Goal: Answer question/provide support

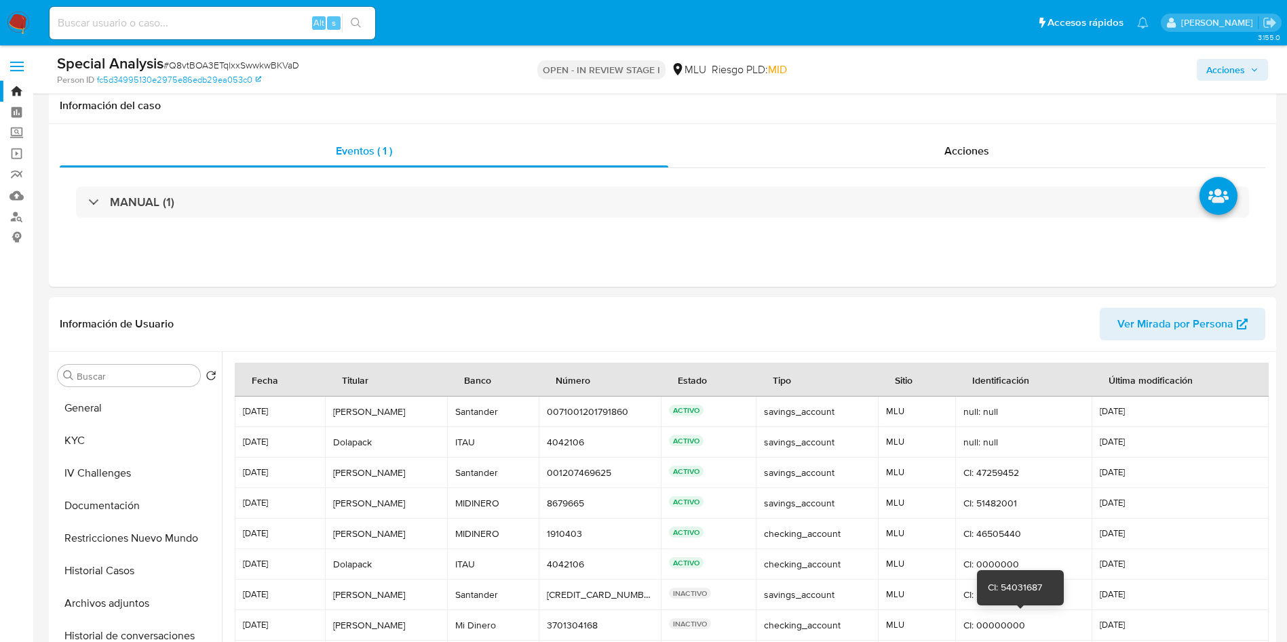
select select "10"
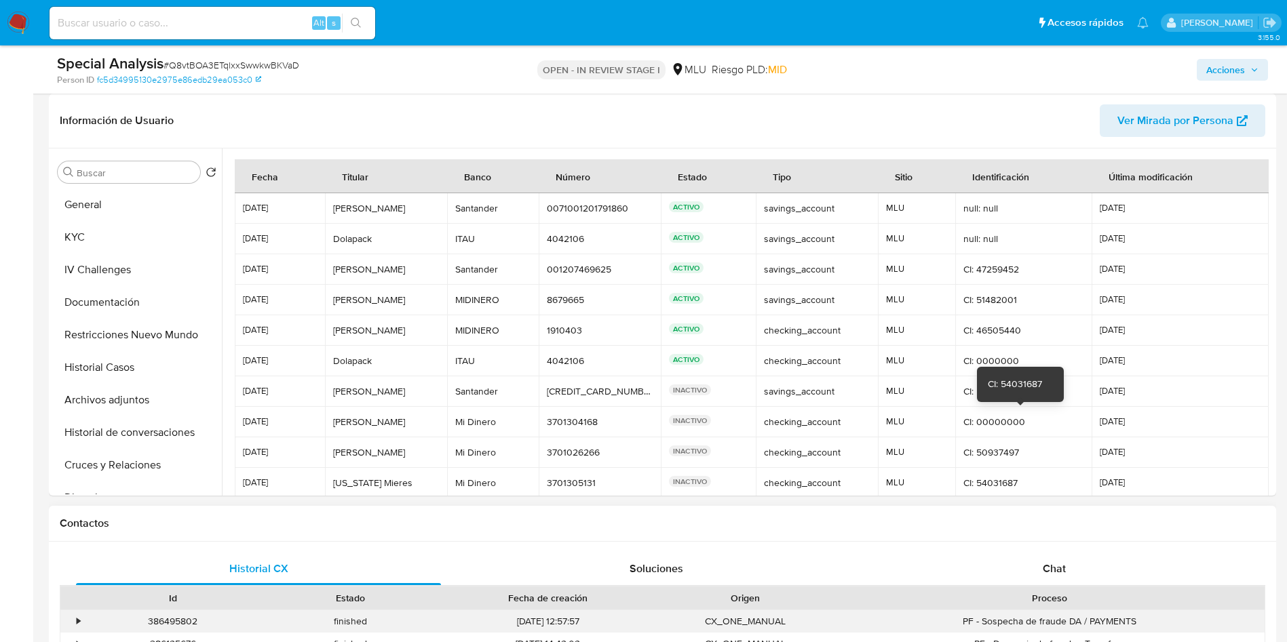
scroll to position [64, 0]
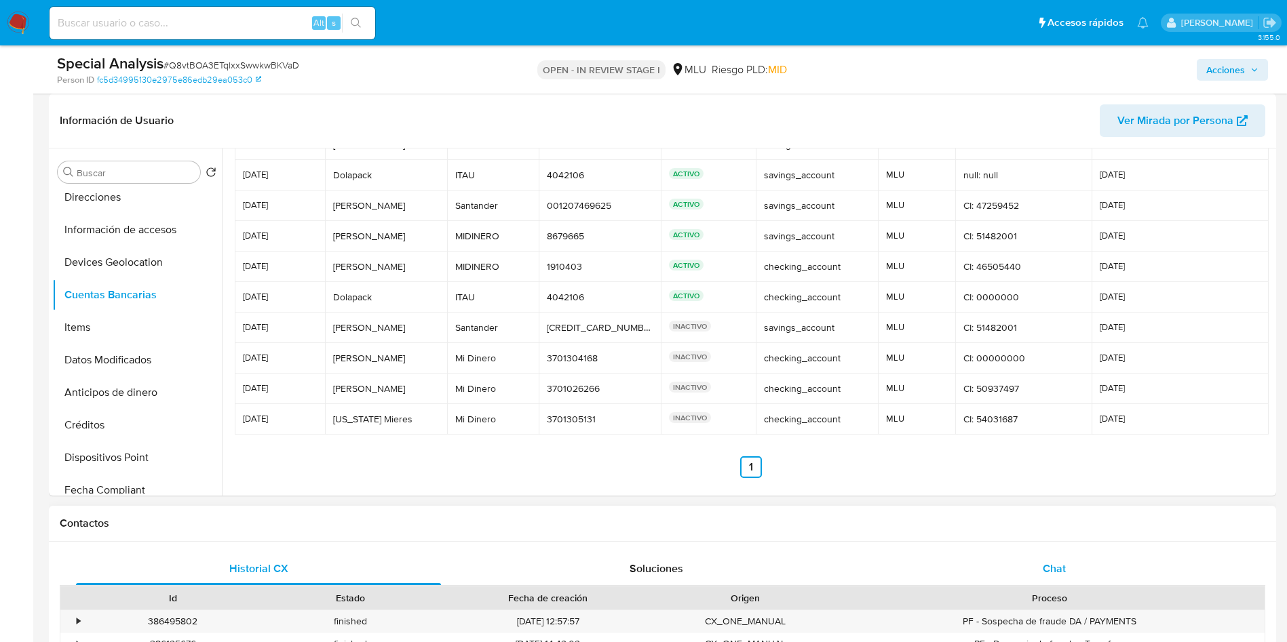
click at [1059, 555] on div "Chat" at bounding box center [1053, 569] width 365 height 33
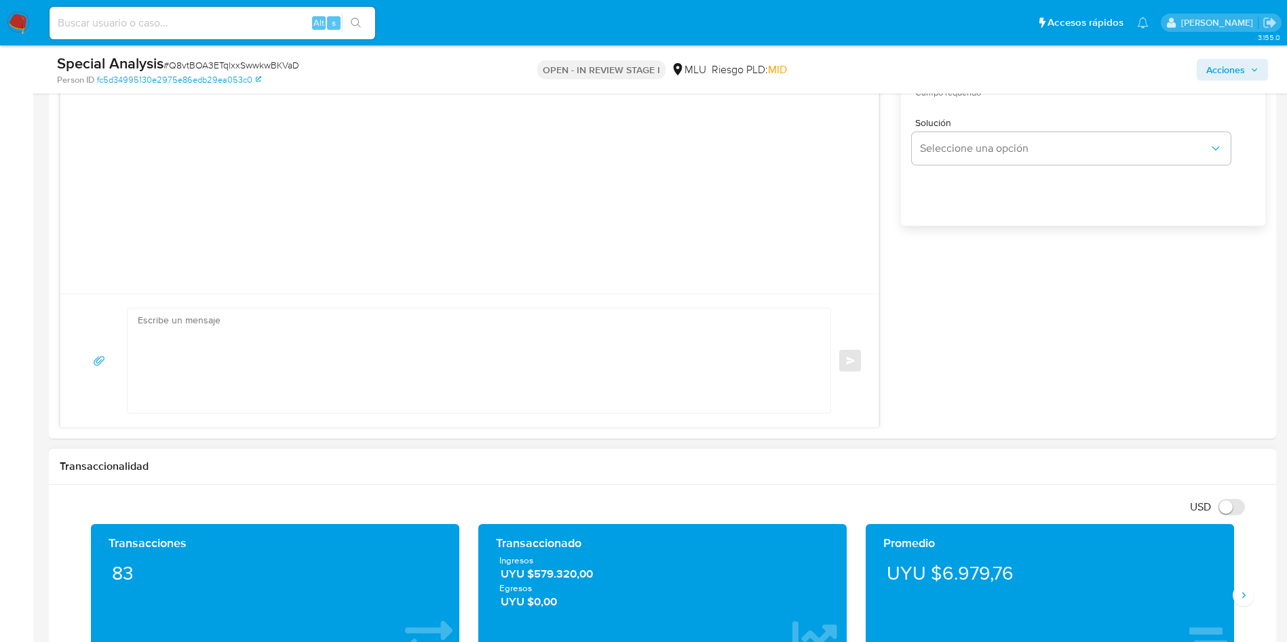
scroll to position [1017, 0]
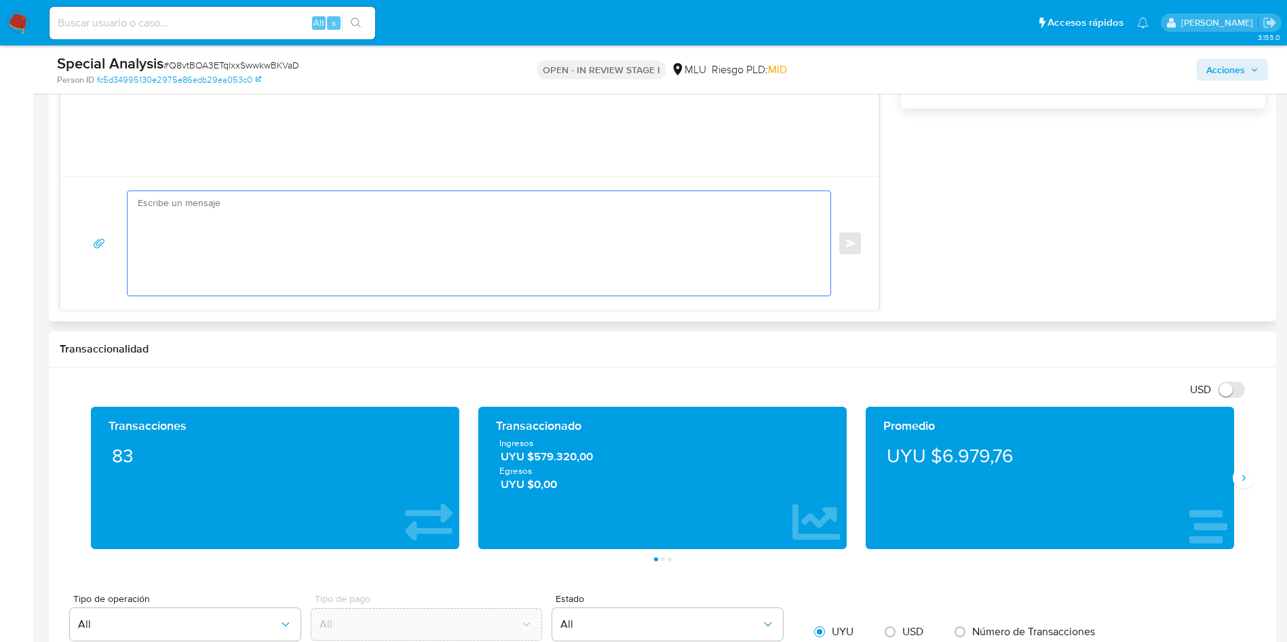
click at [690, 269] on textarea at bounding box center [475, 243] width 675 height 104
paste textarea "Hola, XXX. Te contactamos ya que necesitamos verificar algunos datos. Por este …"
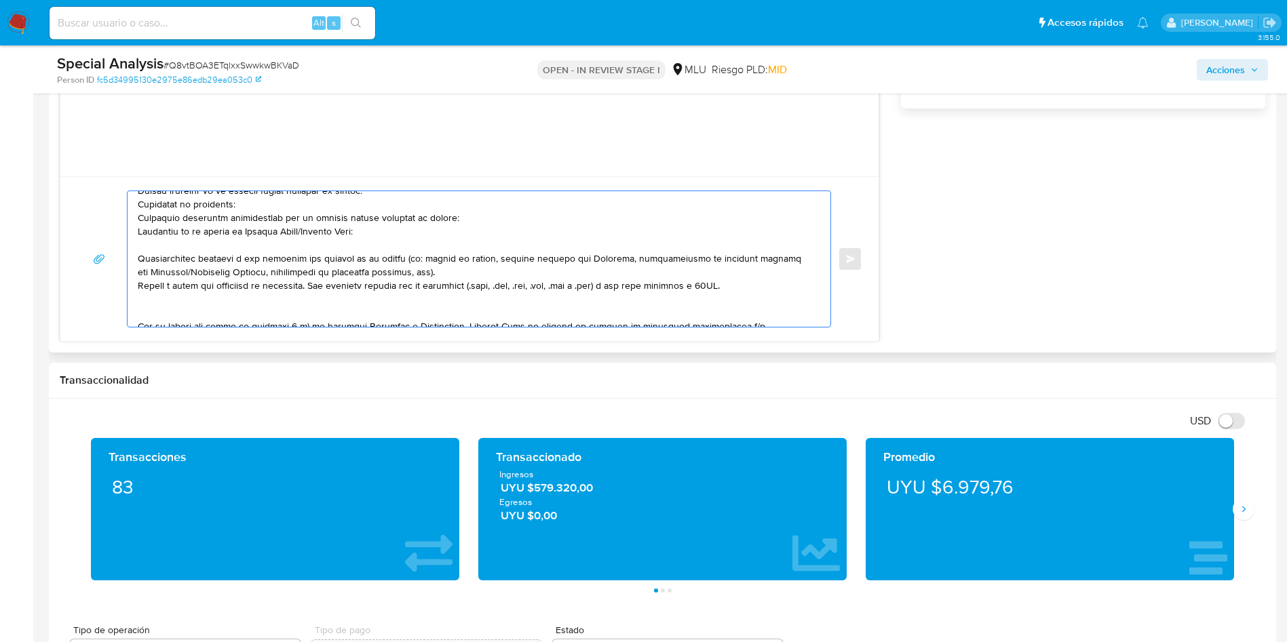
scroll to position [0, 0]
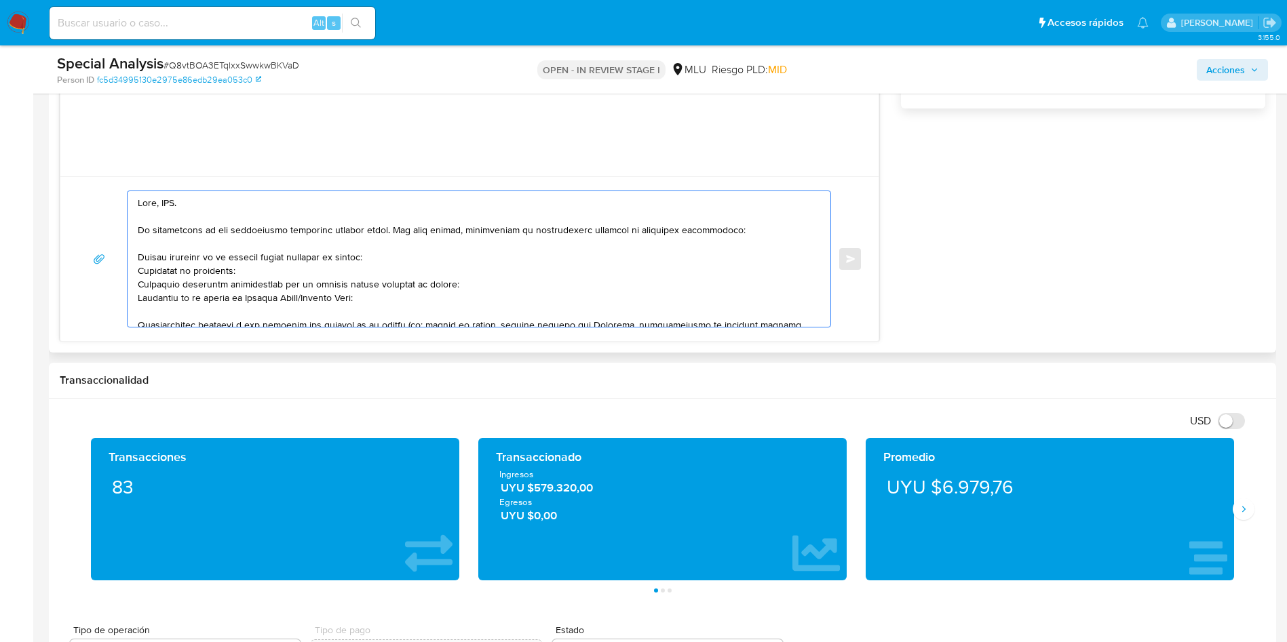
click at [171, 204] on textarea at bounding box center [475, 259] width 675 height 136
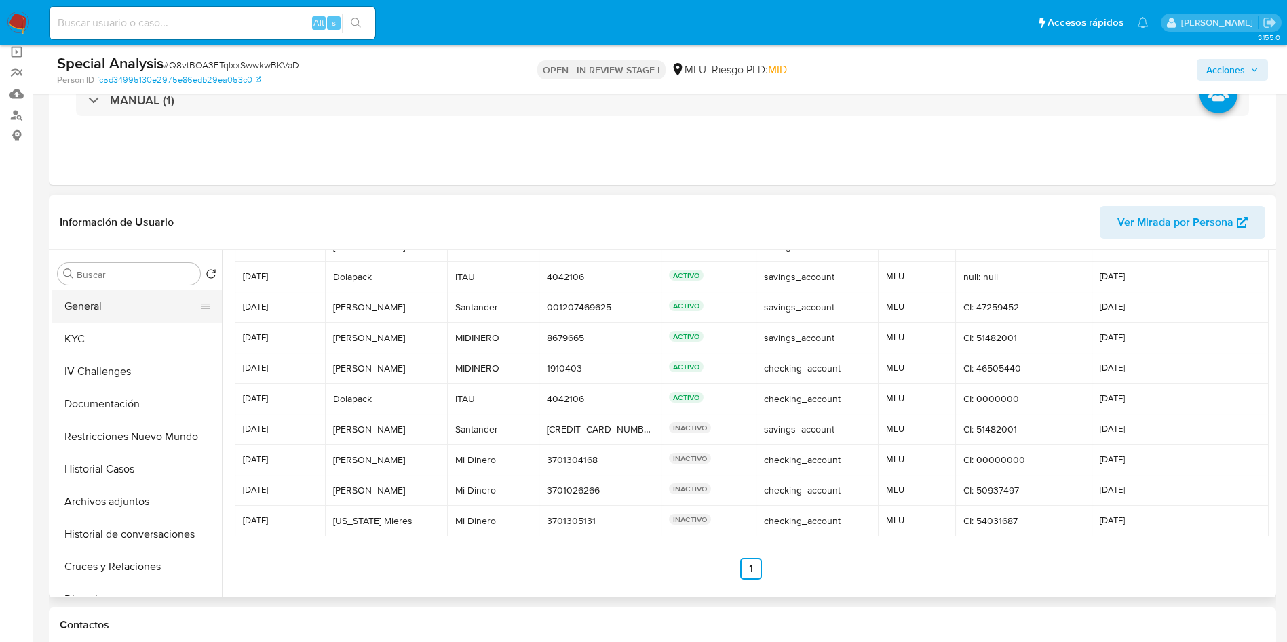
click at [119, 321] on button "General" at bounding box center [131, 306] width 159 height 33
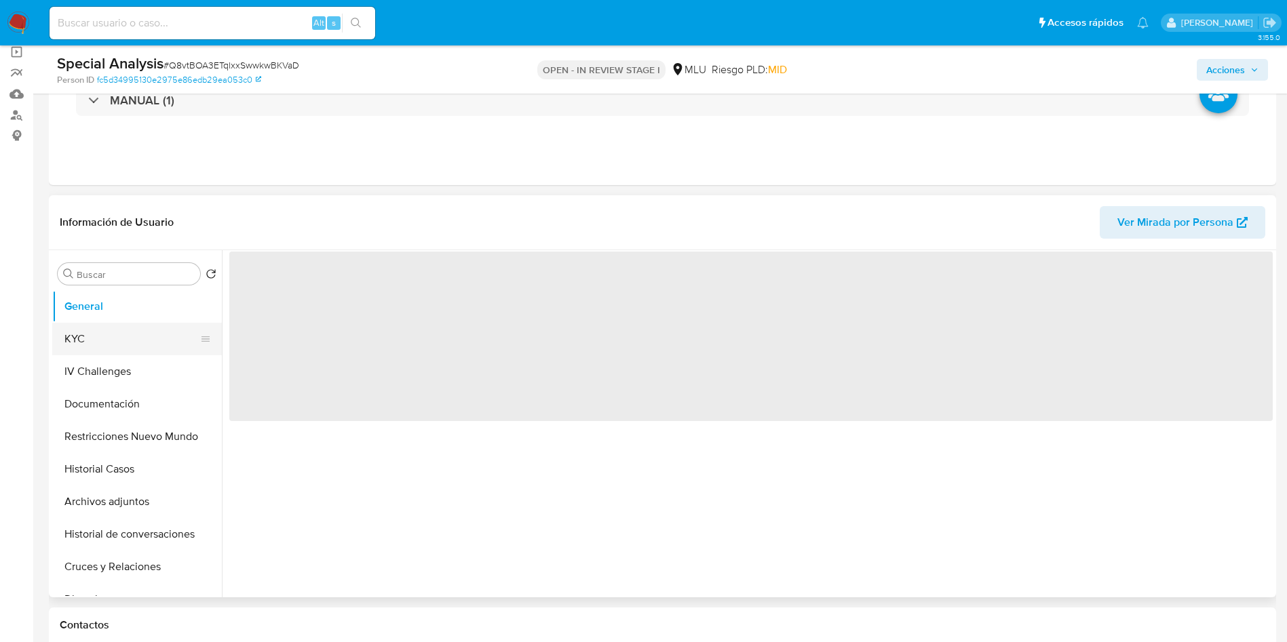
click at [122, 335] on button "KYC" at bounding box center [131, 339] width 159 height 33
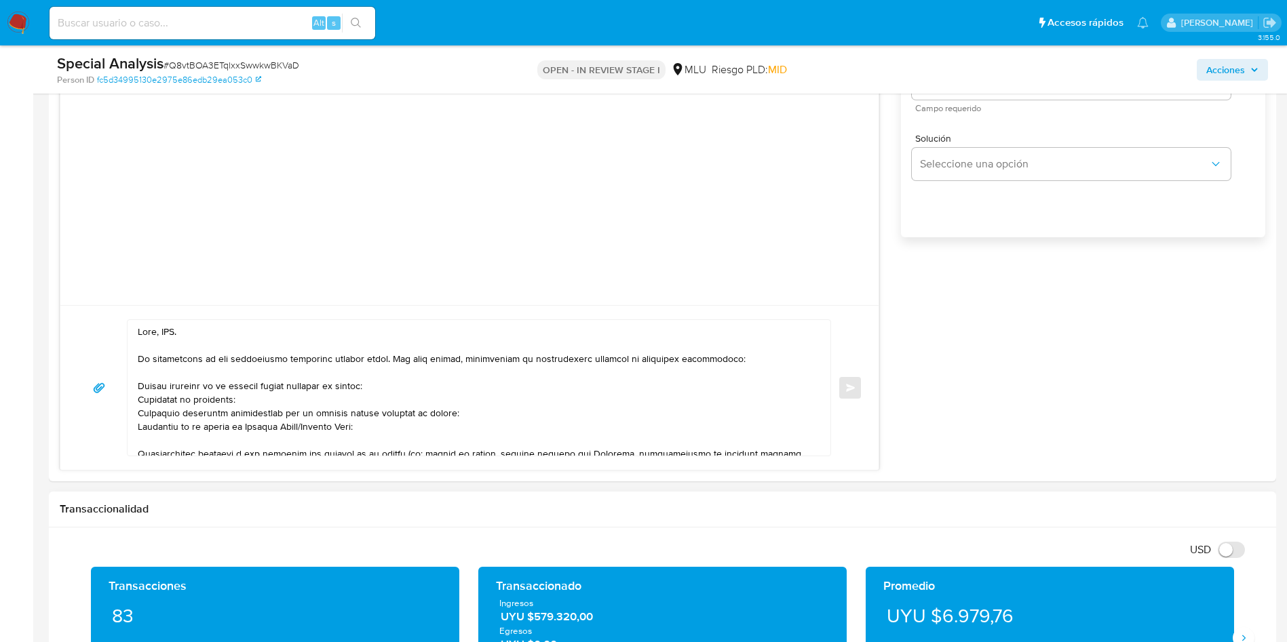
scroll to position [1017, 0]
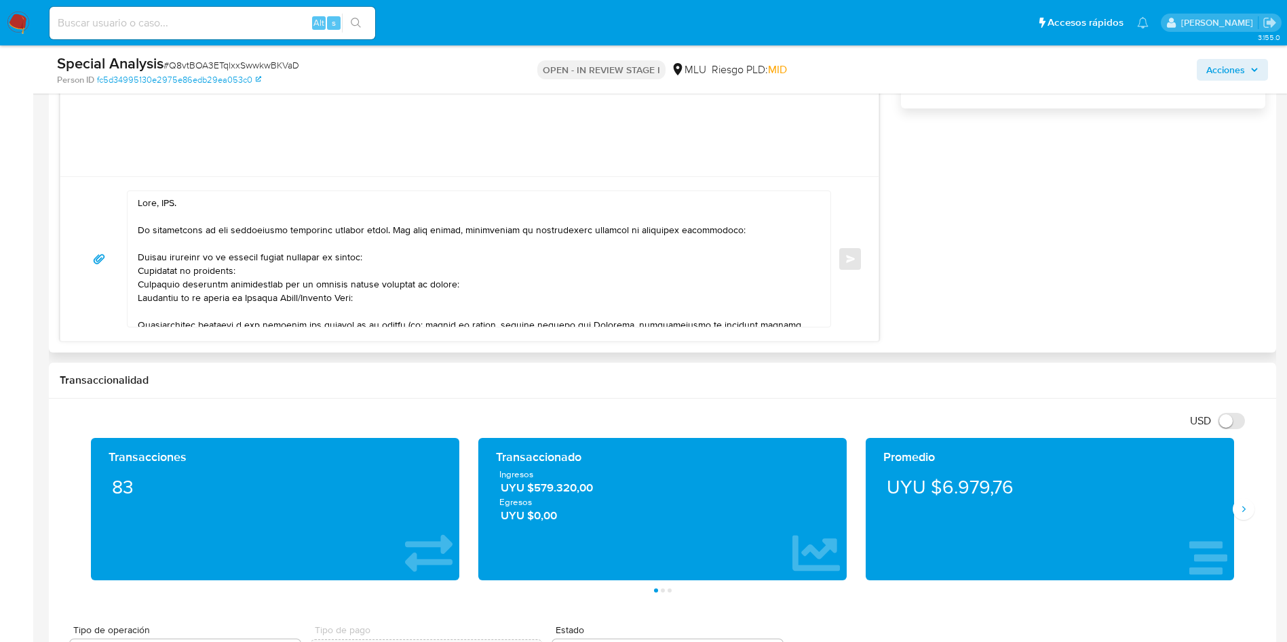
click at [170, 201] on textarea at bounding box center [475, 259] width 675 height 136
click at [138, 253] on textarea at bounding box center [475, 259] width 675 height 136
drag, startPoint x: 264, startPoint y: 266, endPoint x: 227, endPoint y: 264, distance: 38.0
click at [227, 264] on textarea at bounding box center [475, 259] width 675 height 136
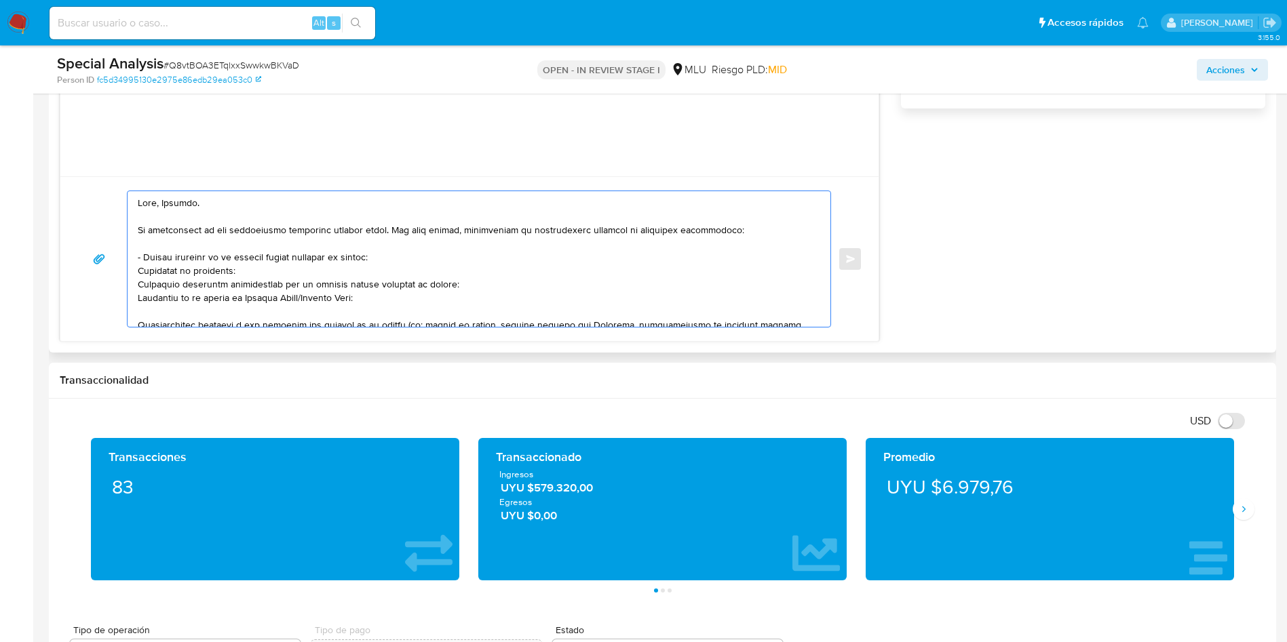
drag, startPoint x: 233, startPoint y: 262, endPoint x: 297, endPoint y: 275, distance: 65.7
click at [297, 275] on textarea at bounding box center [475, 259] width 675 height 136
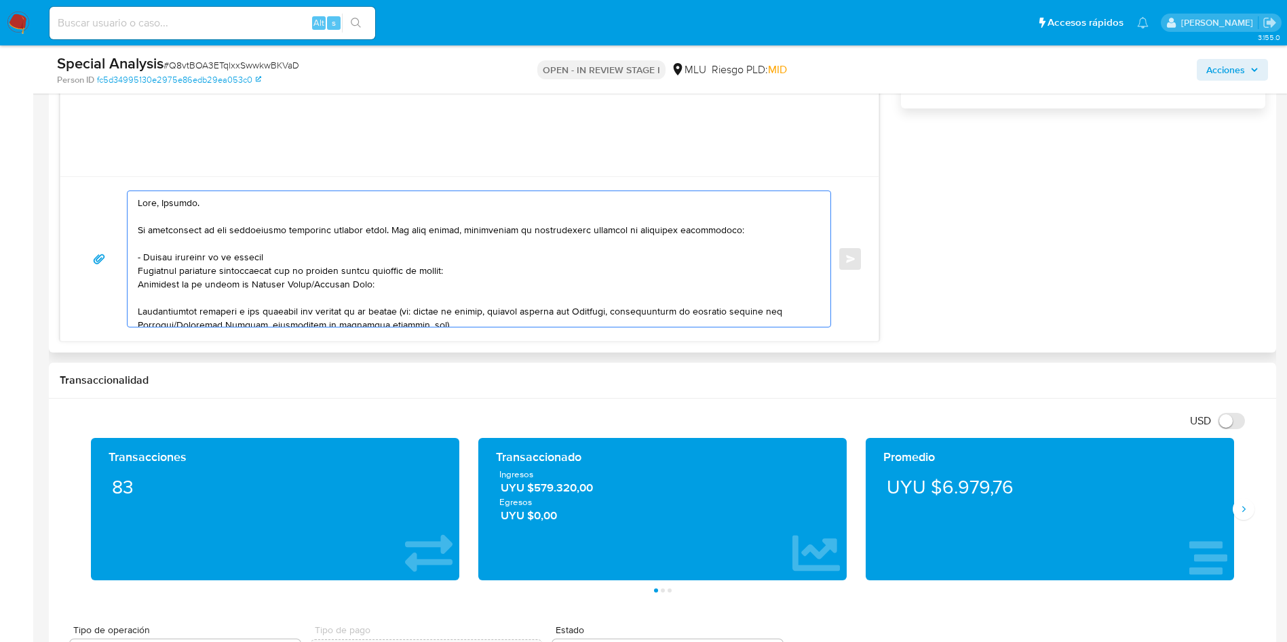
click at [149, 255] on textarea at bounding box center [475, 259] width 675 height 136
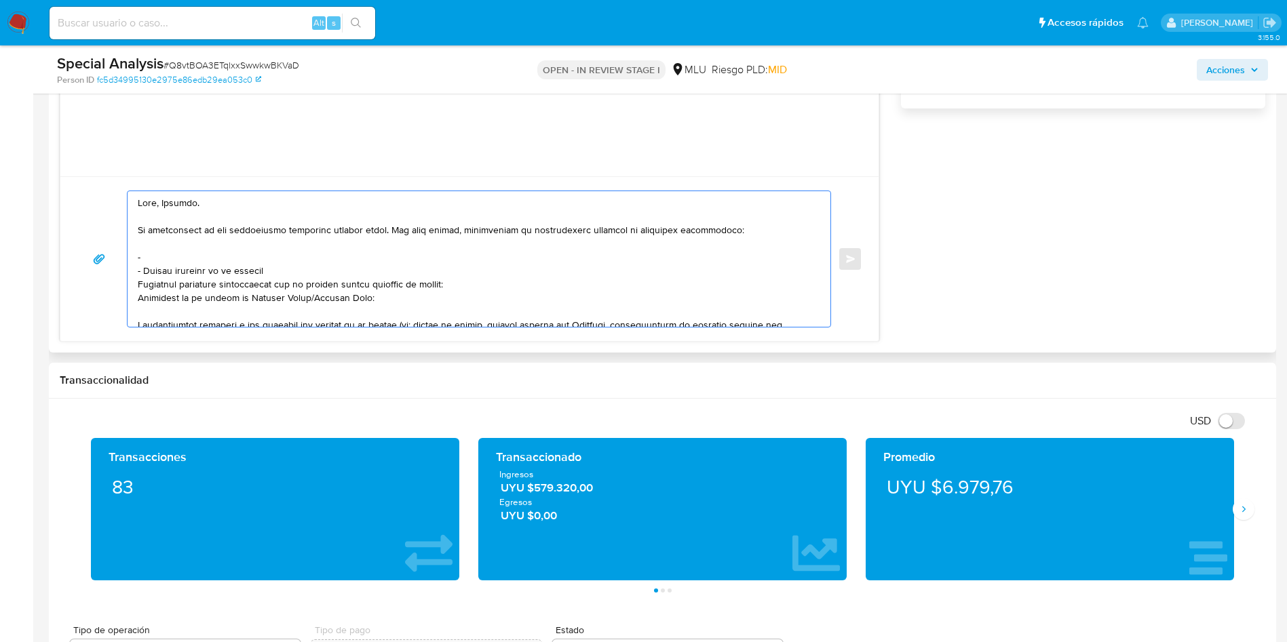
click at [216, 270] on textarea at bounding box center [475, 259] width 675 height 136
click at [216, 262] on textarea at bounding box center [475, 259] width 675 height 136
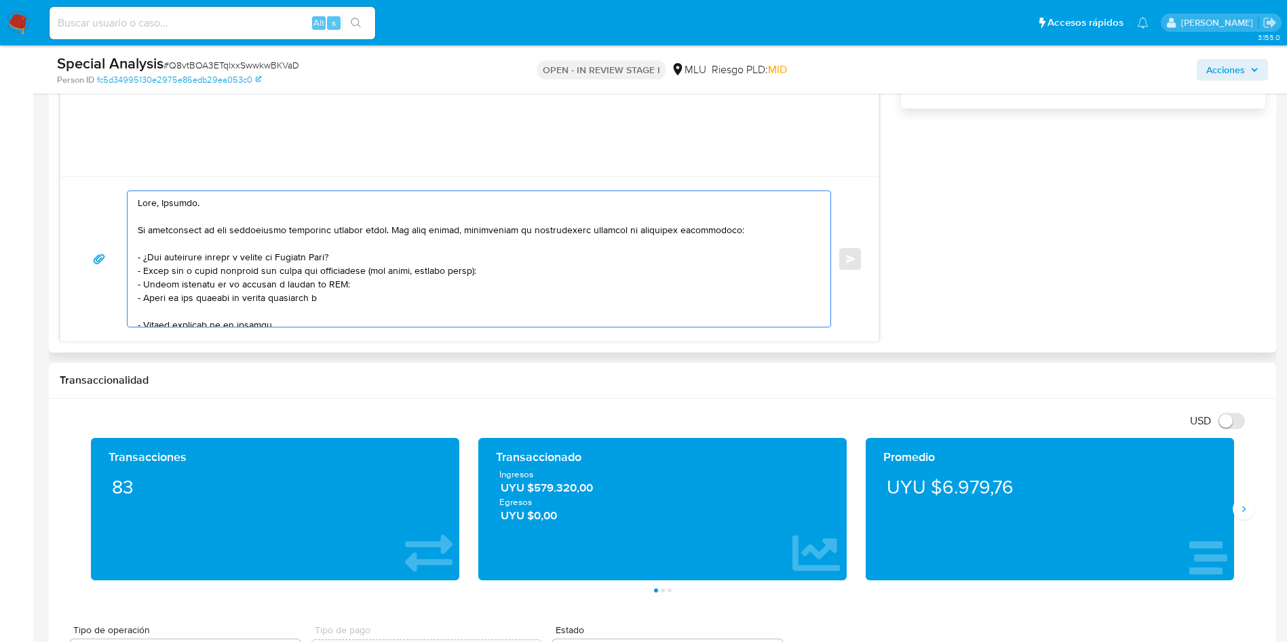
click at [435, 293] on textarea at bounding box center [475, 259] width 675 height 136
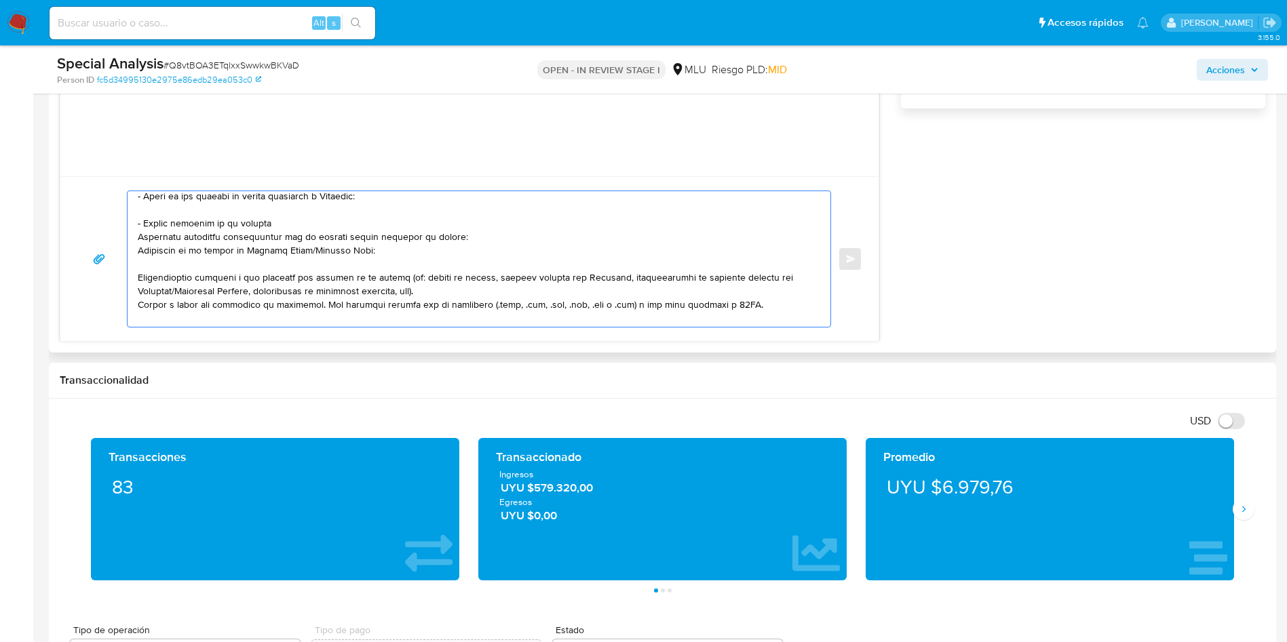
scroll to position [203, 0]
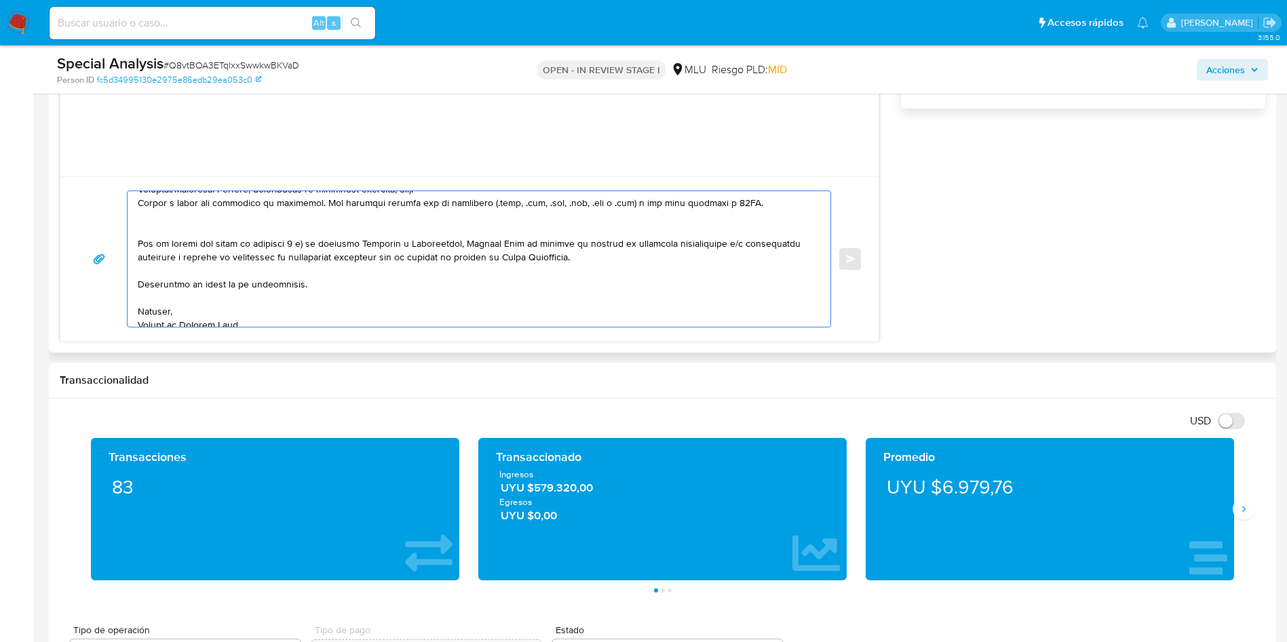
drag, startPoint x: 389, startPoint y: 300, endPoint x: 617, endPoint y: 218, distance: 242.2
click at [617, 218] on textarea at bounding box center [475, 259] width 675 height 136
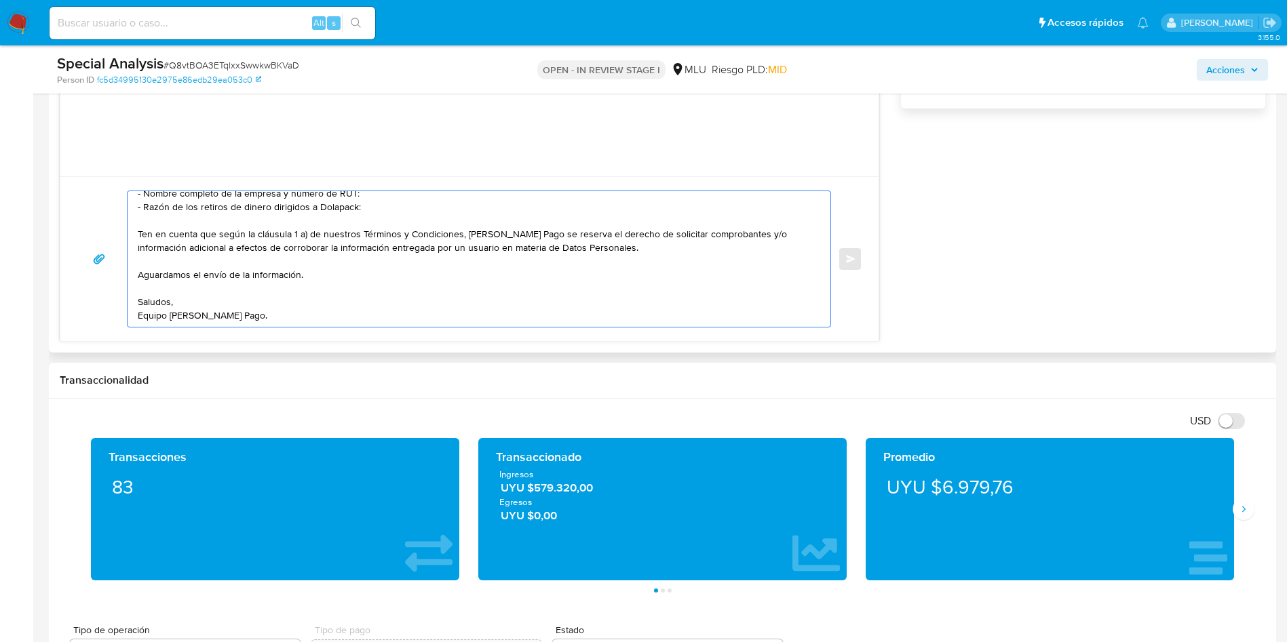
scroll to position [81, 0]
click at [383, 303] on textarea "Hola, Richard. Te contactamos ya que necesitamos verificar algunos datos. Por e…" at bounding box center [475, 259] width 675 height 136
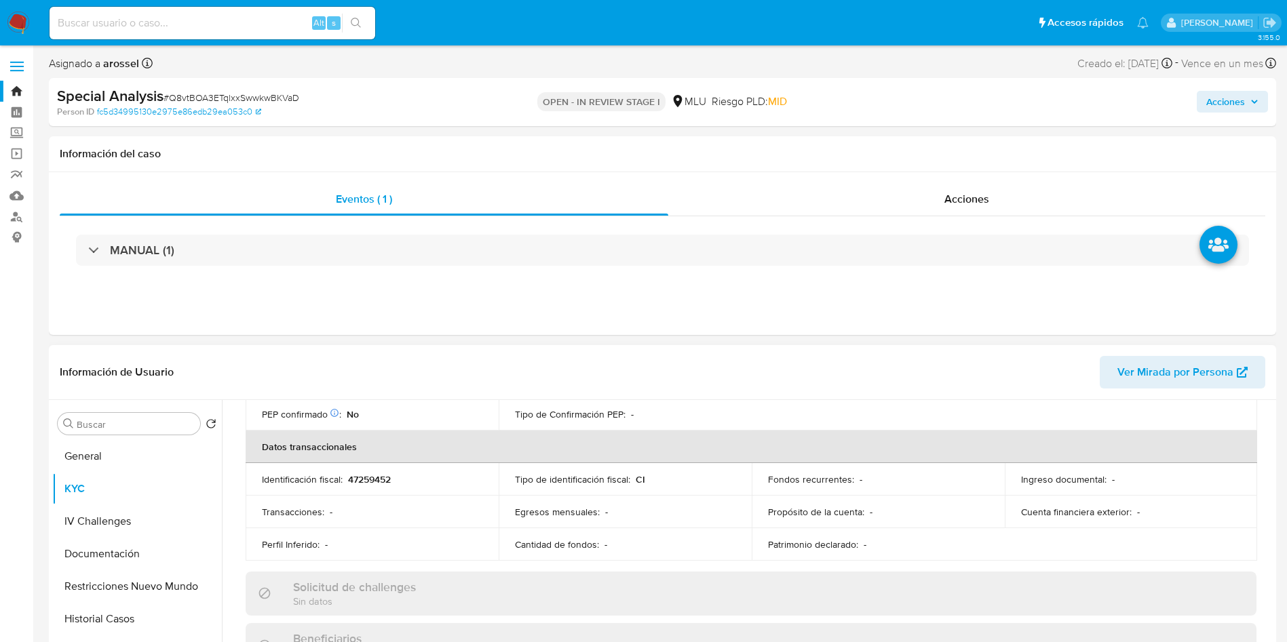
scroll to position [59, 0]
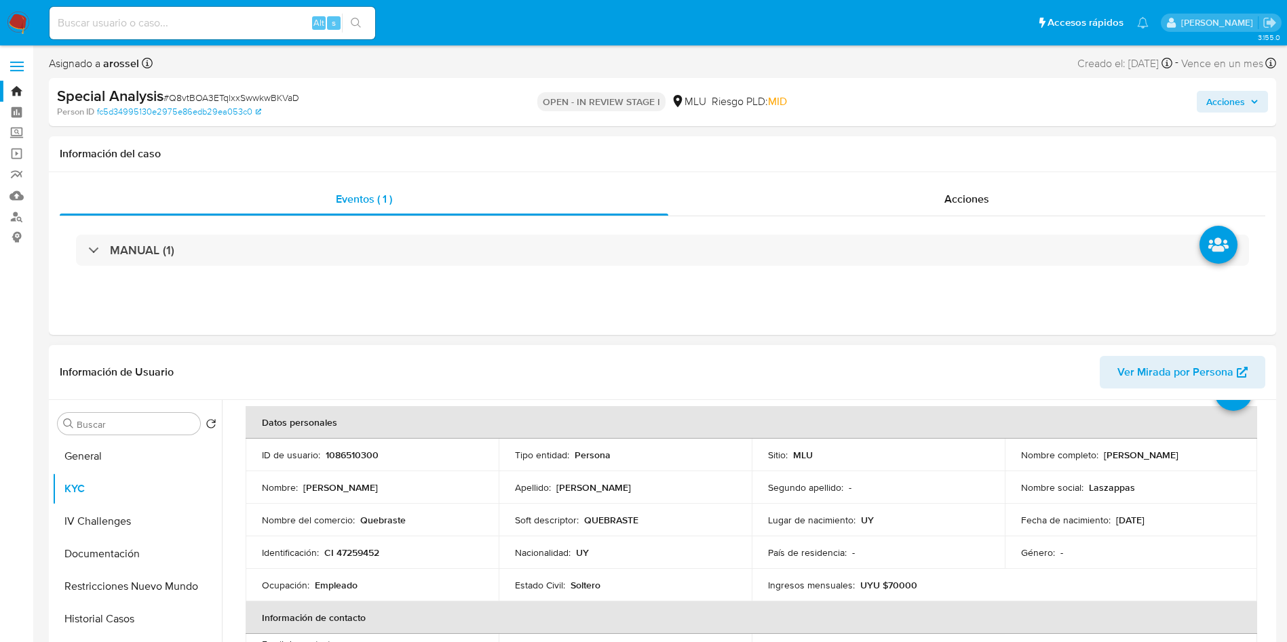
type textarea "Hola, Richard. Te contactamos ya que necesitamos verificar algunos datos. Por e…"
click at [353, 446] on td "ID de usuario : 1086510300" at bounding box center [372, 455] width 253 height 33
copy p "1086510300"
click at [323, 496] on td "Nombre : Richard" at bounding box center [372, 487] width 253 height 33
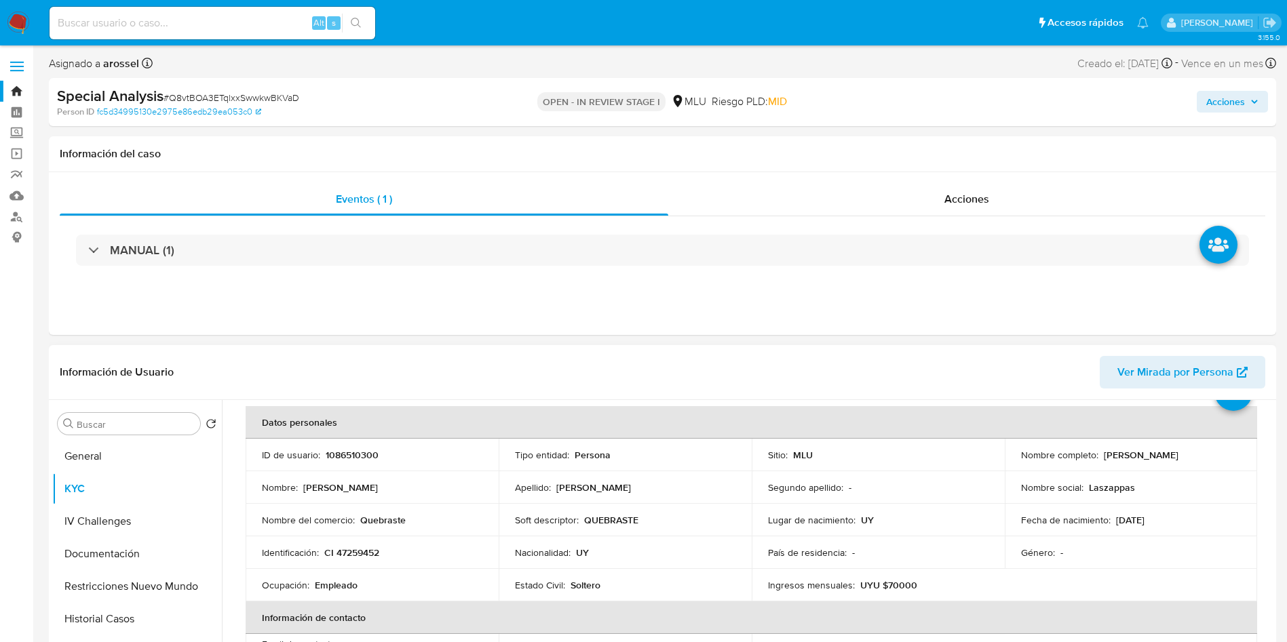
drag, startPoint x: 1099, startPoint y: 454, endPoint x: 1200, endPoint y: 458, distance: 100.5
click at [1200, 458] on div "Nombre completo : Richard Curbelo" at bounding box center [1131, 455] width 220 height 12
copy p "Richard Curbelo"
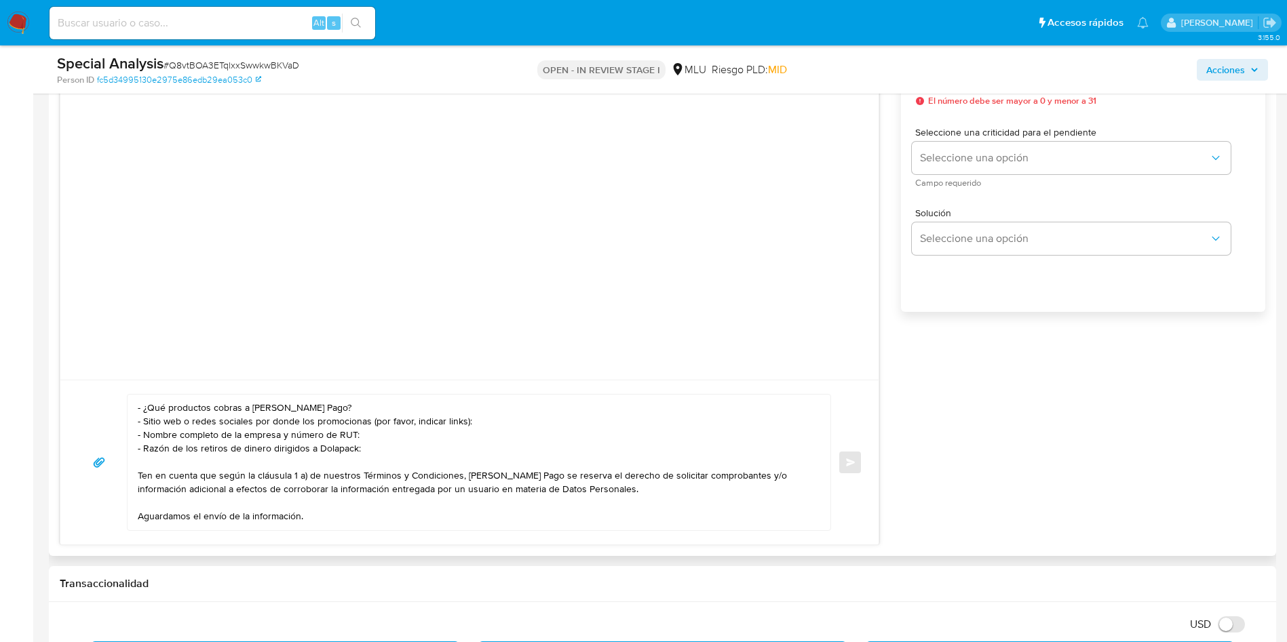
scroll to position [91, 0]
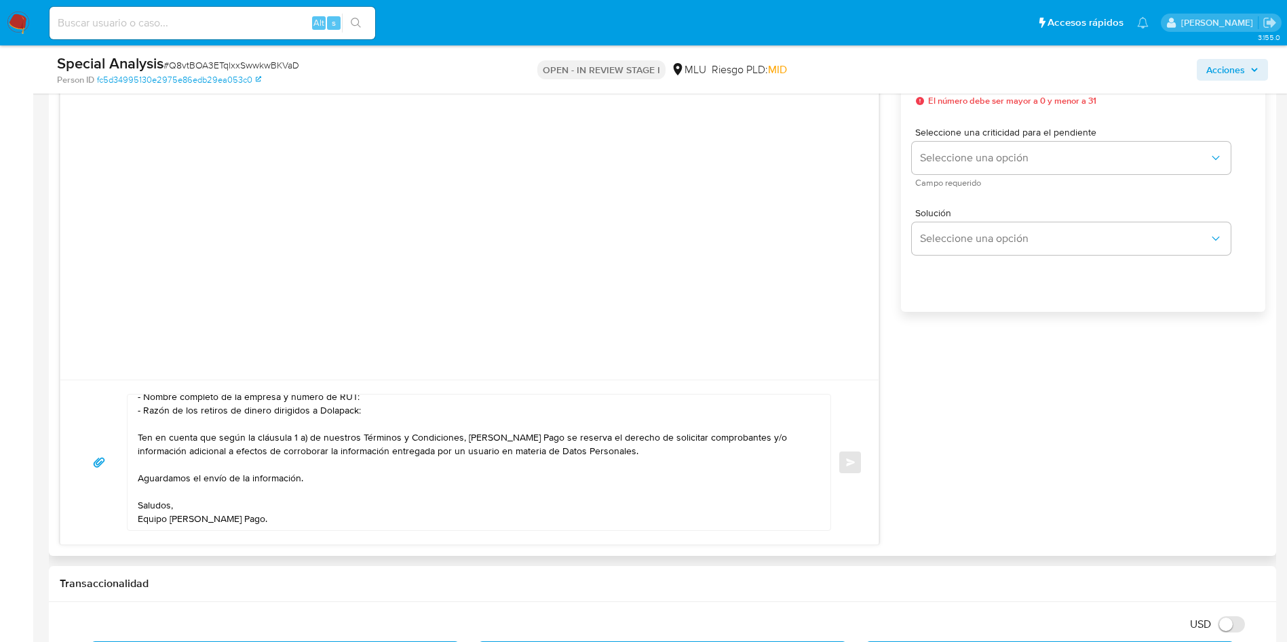
click at [619, 498] on textarea "Hola, Richard. Te contactamos ya que necesitamos verificar algunos datos. Por e…" at bounding box center [475, 463] width 675 height 136
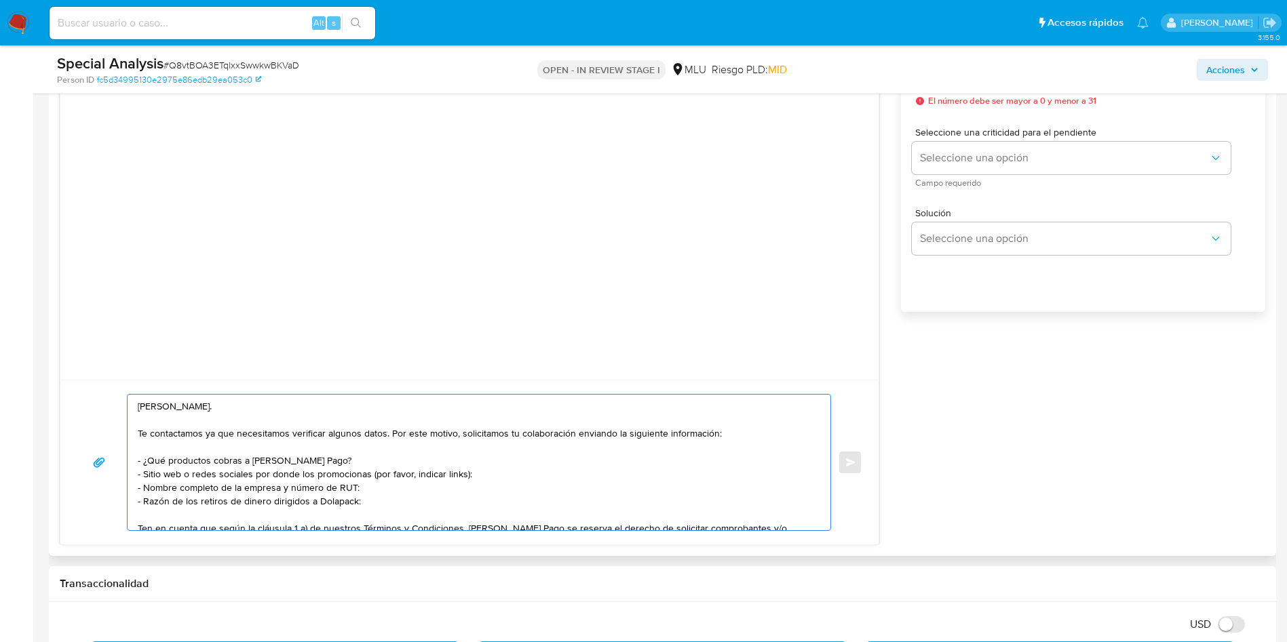
scroll to position [610, 0]
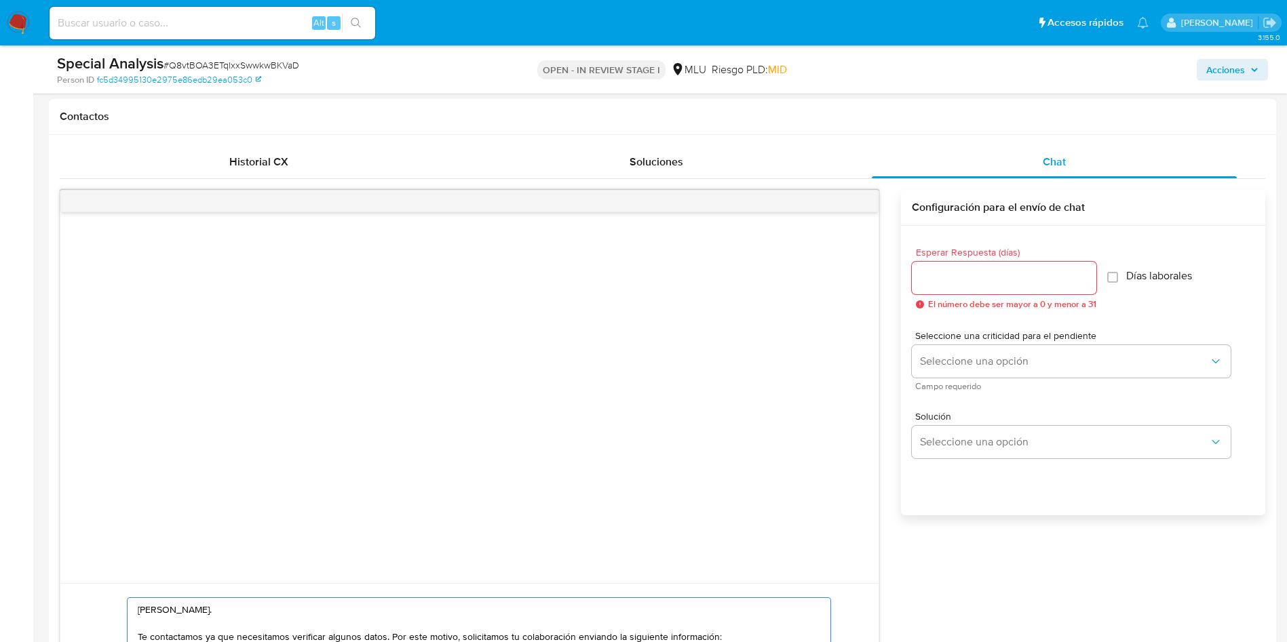
click at [975, 273] on input "Esperar Respuesta (días)" at bounding box center [1004, 278] width 184 height 18
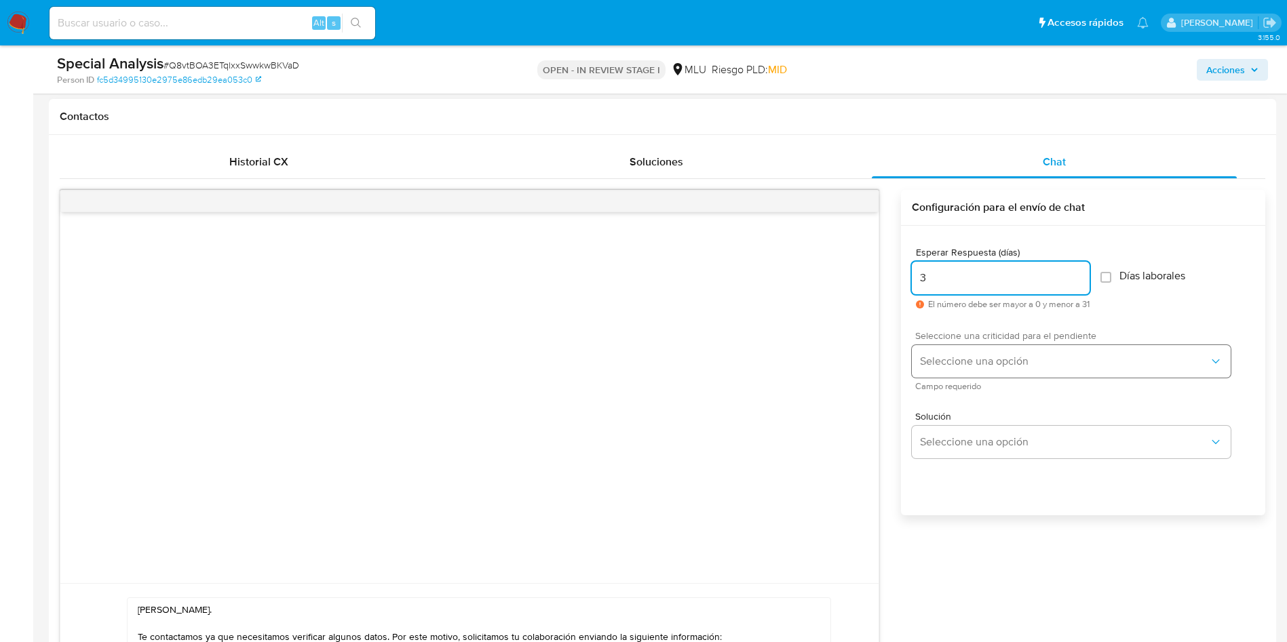
type input "3"
click at [966, 352] on button "Seleccione una opción" at bounding box center [1071, 361] width 319 height 33
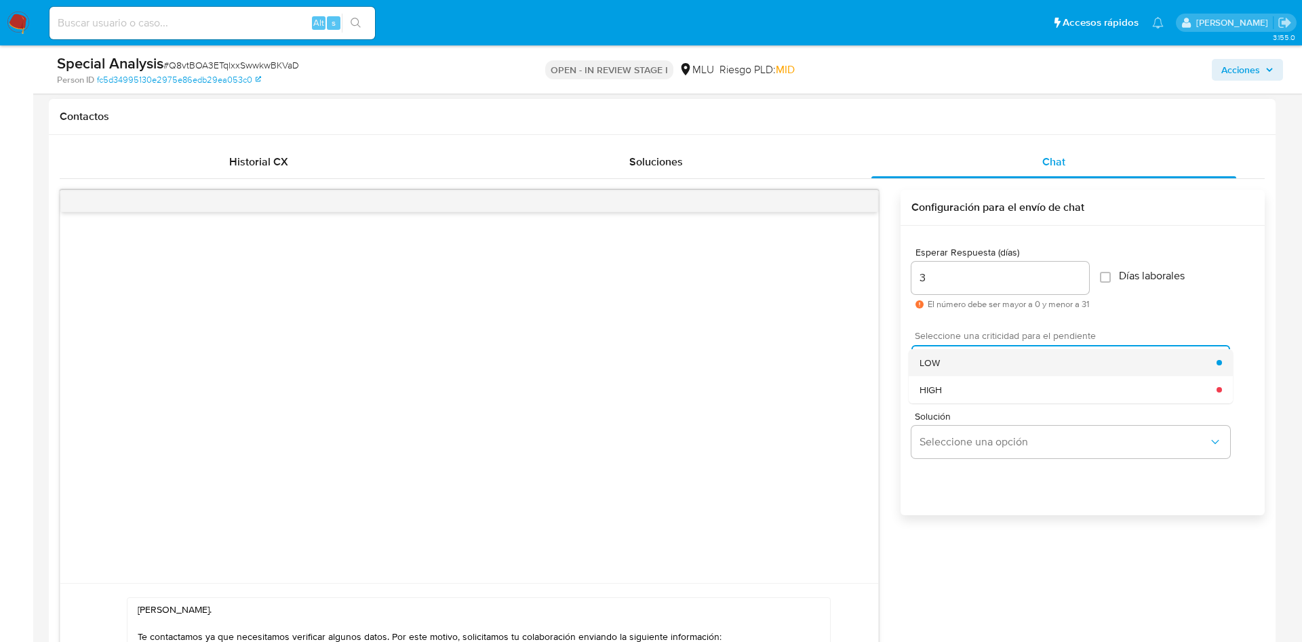
click at [964, 351] on div "LOW" at bounding box center [1068, 362] width 297 height 27
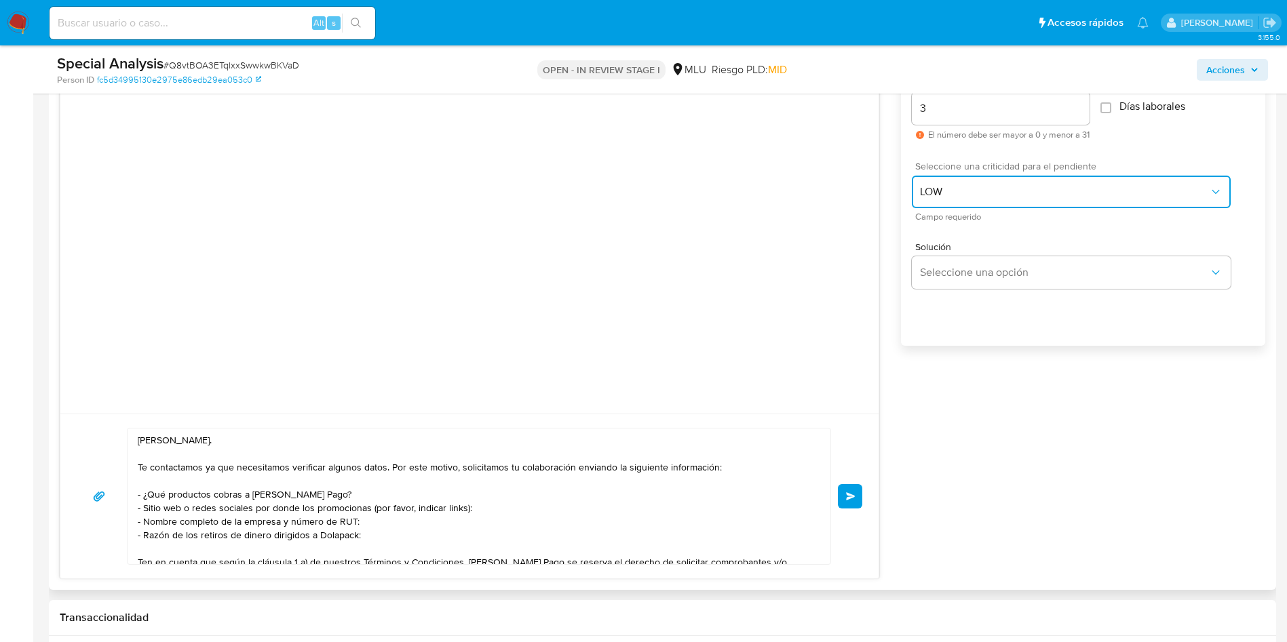
scroll to position [814, 0]
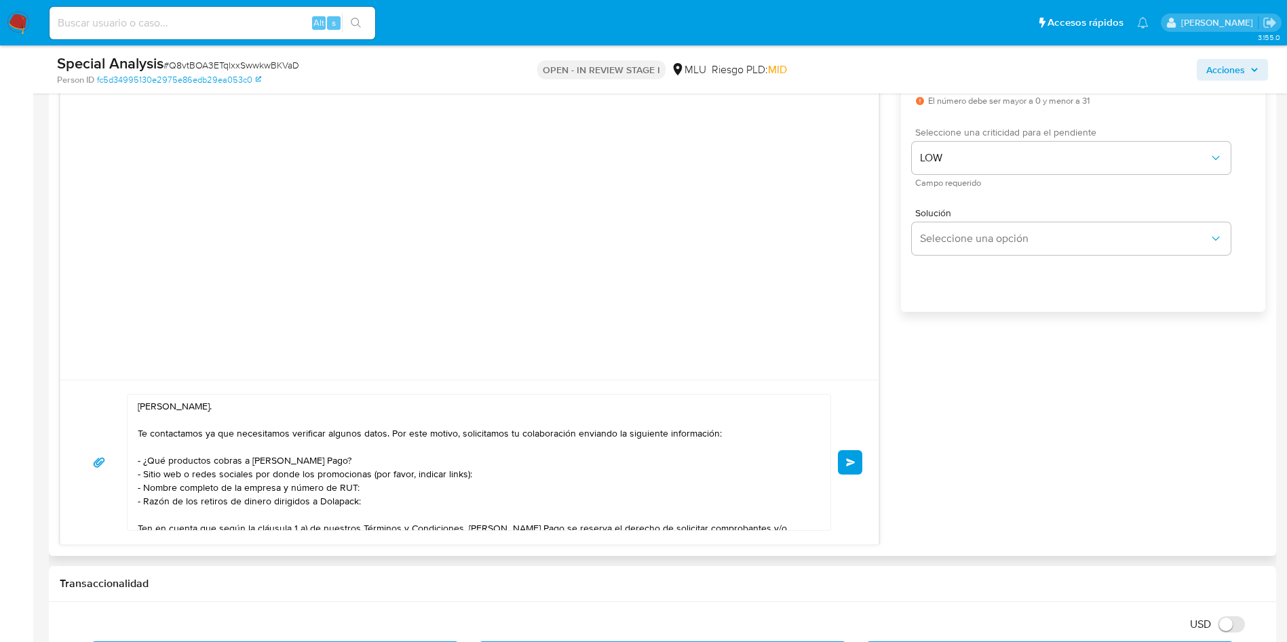
click at [867, 449] on div "Hola, Richard. Te contactamos ya que necesitamos verificar algunos datos. Por e…" at bounding box center [469, 462] width 818 height 165
click at [855, 457] on button "Enviar" at bounding box center [850, 462] width 24 height 24
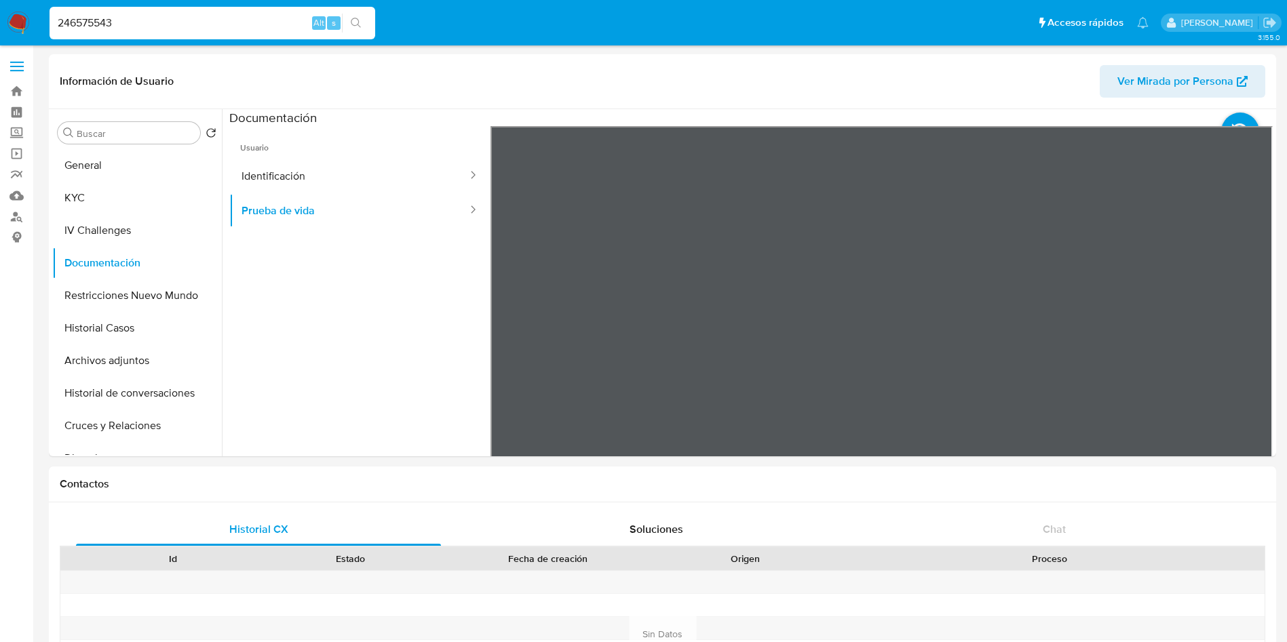
select select "10"
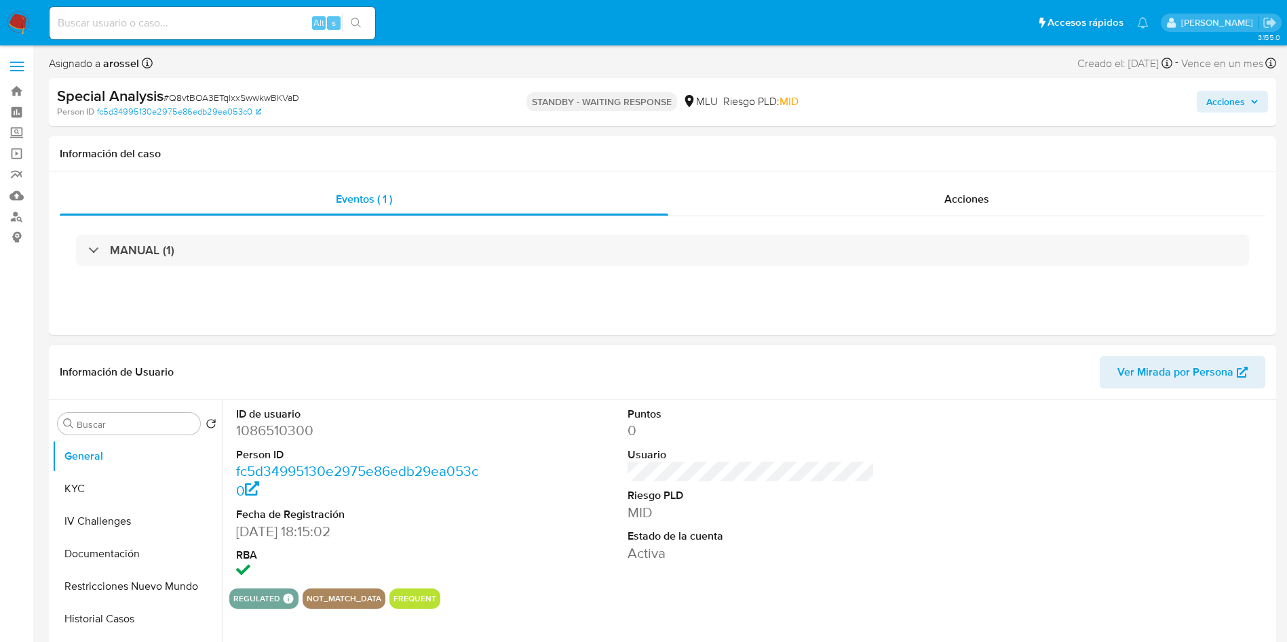
select select "10"
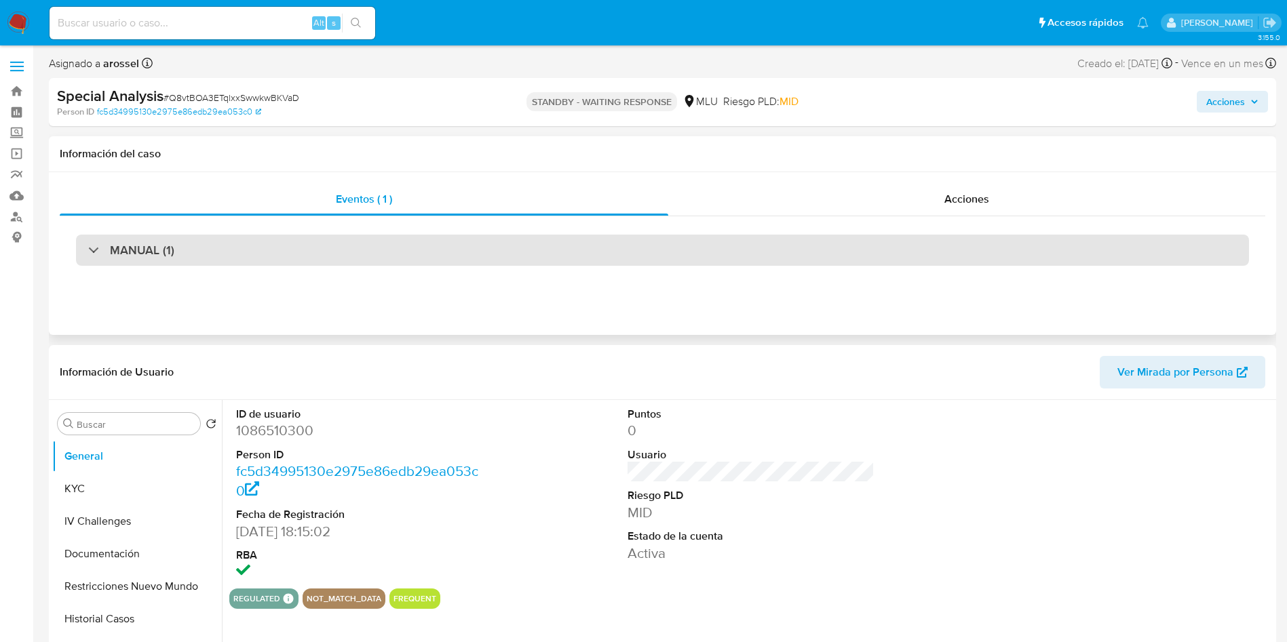
drag, startPoint x: 113, startPoint y: 489, endPoint x: 172, endPoint y: 254, distance: 242.6
click at [111, 488] on button "KYC" at bounding box center [137, 489] width 170 height 33
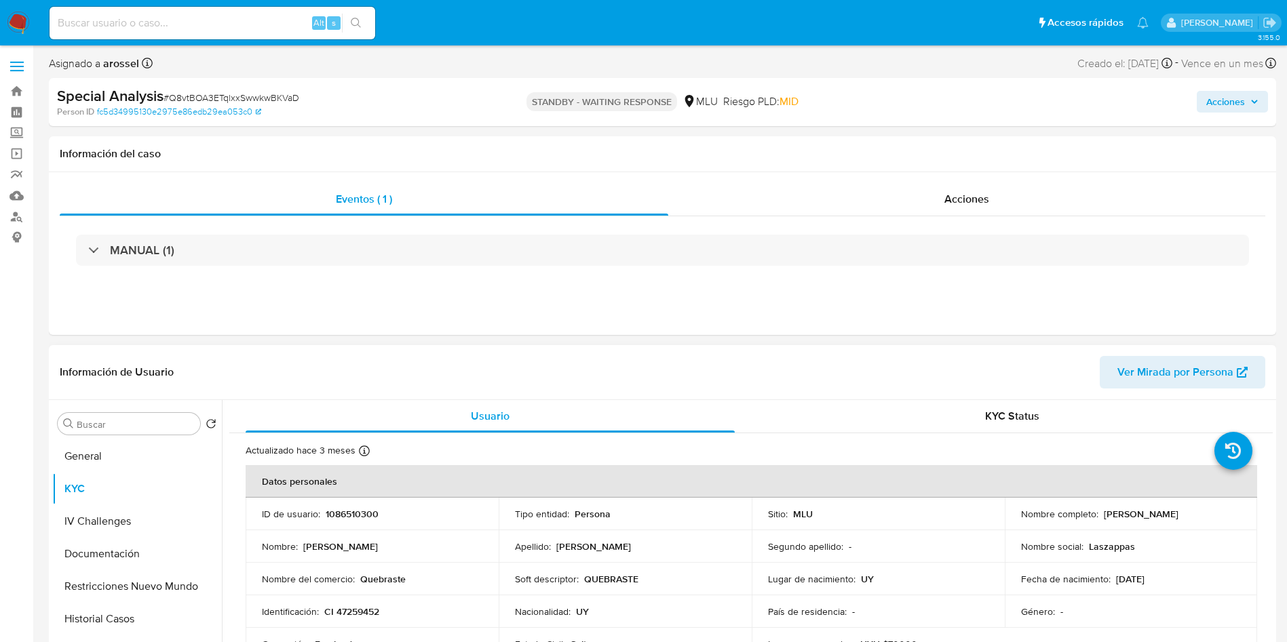
drag, startPoint x: 1101, startPoint y: 512, endPoint x: 1145, endPoint y: 516, distance: 44.9
click at [1167, 517] on p "Richard Curbelo" at bounding box center [1140, 514] width 75 height 12
copy p "Richard Curbelo"
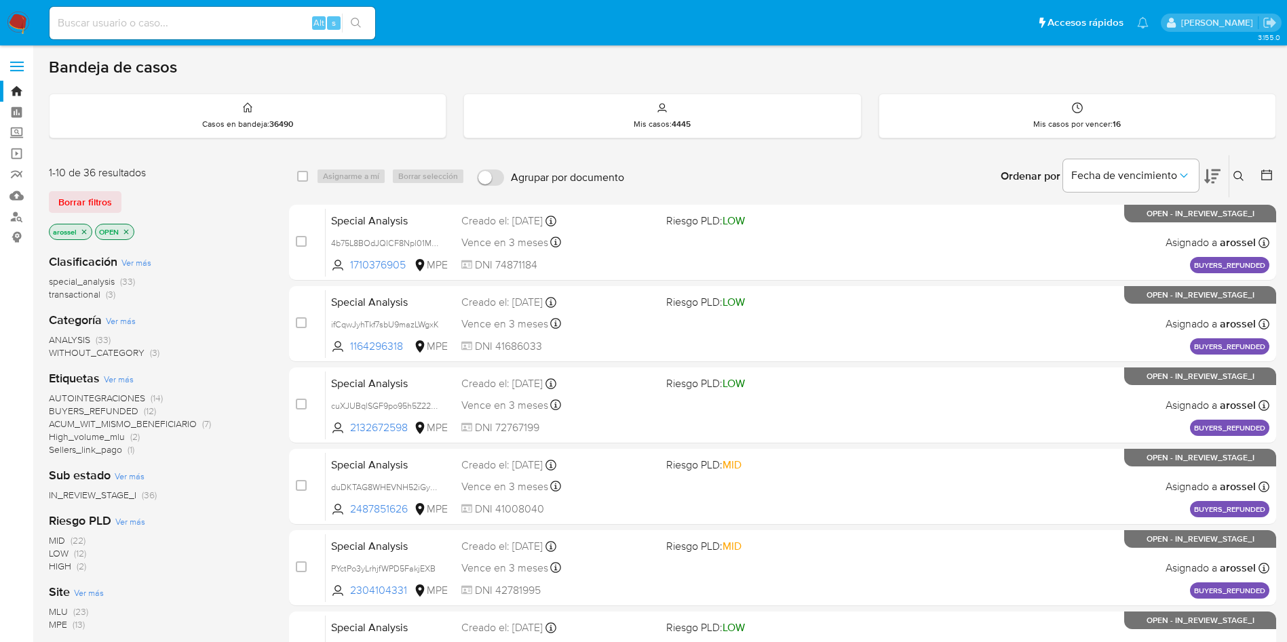
click at [165, 23] on input at bounding box center [213, 23] width 326 height 18
paste input "PTlrpVVsInnUaTunanglE5Ez"
type input "PTlrpVVsInnUaTunanglE5Ez"
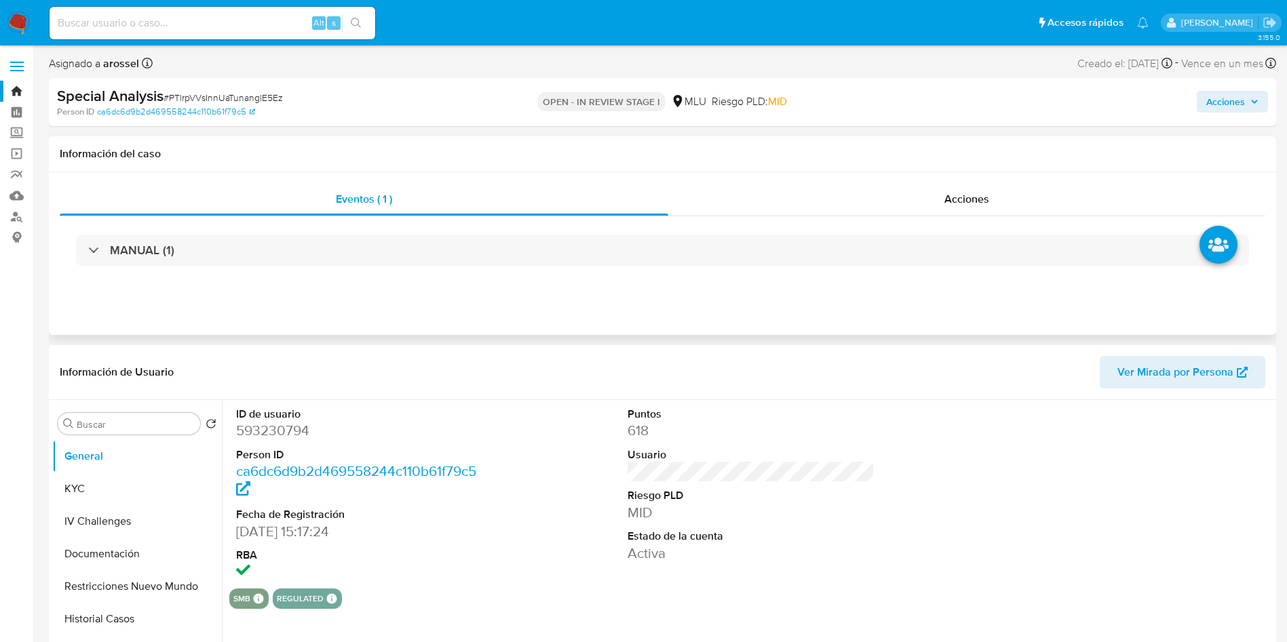
select select "10"
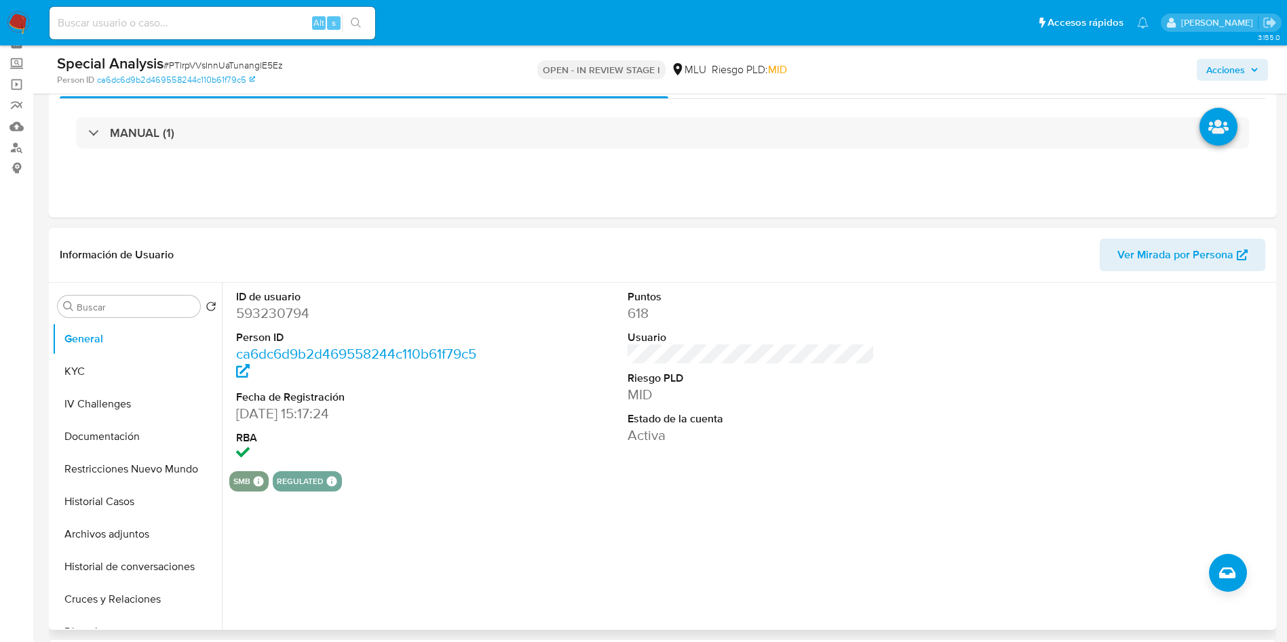
scroll to position [203, 0]
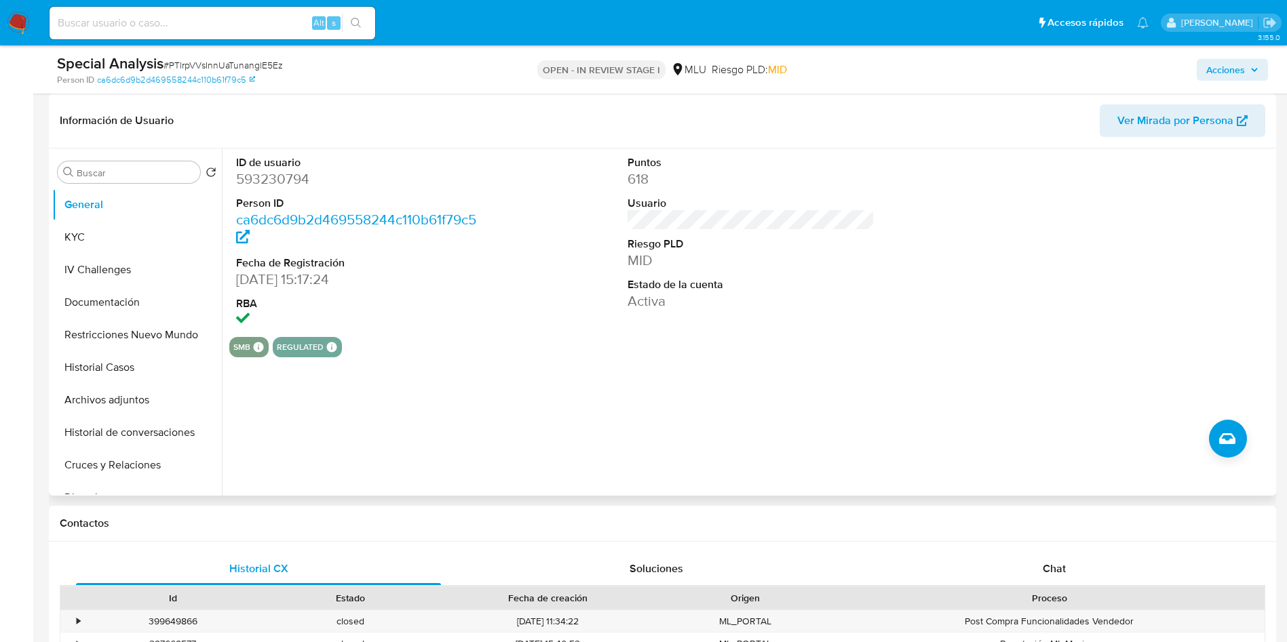
click at [1180, 115] on span "Ver Mirada por Persona" at bounding box center [1175, 120] width 116 height 33
drag, startPoint x: 93, startPoint y: 365, endPoint x: 170, endPoint y: 383, distance: 79.5
click at [94, 364] on button "Historial Casos" at bounding box center [137, 367] width 170 height 33
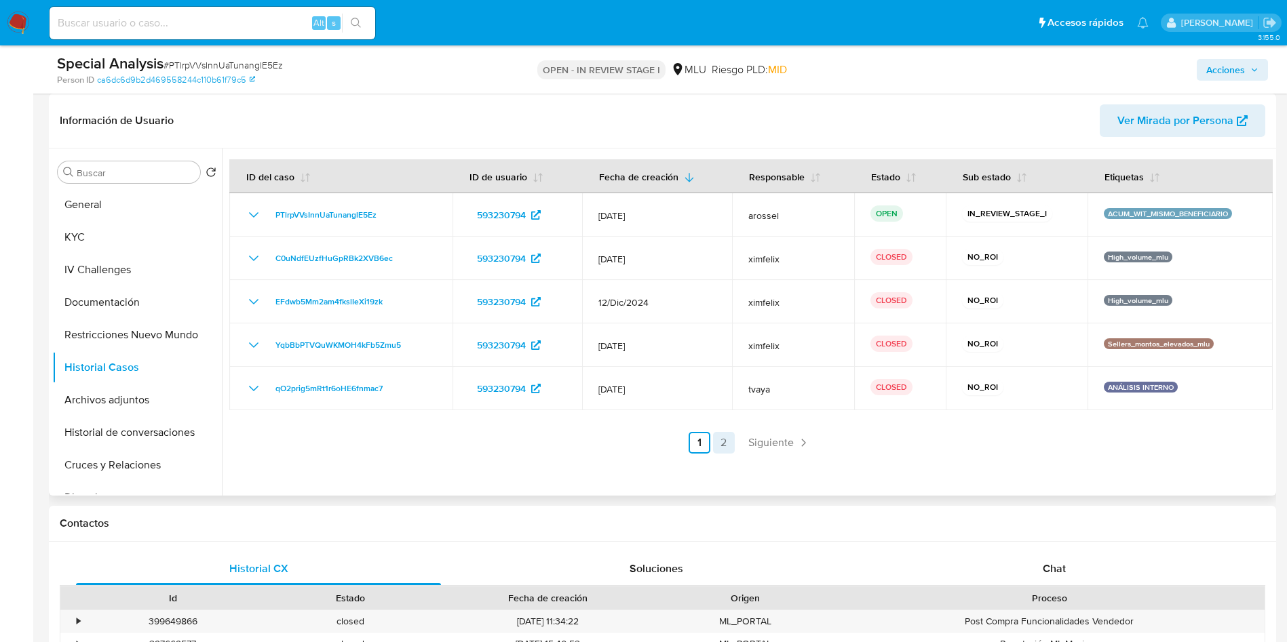
click at [717, 432] on link "2" at bounding box center [724, 443] width 22 height 22
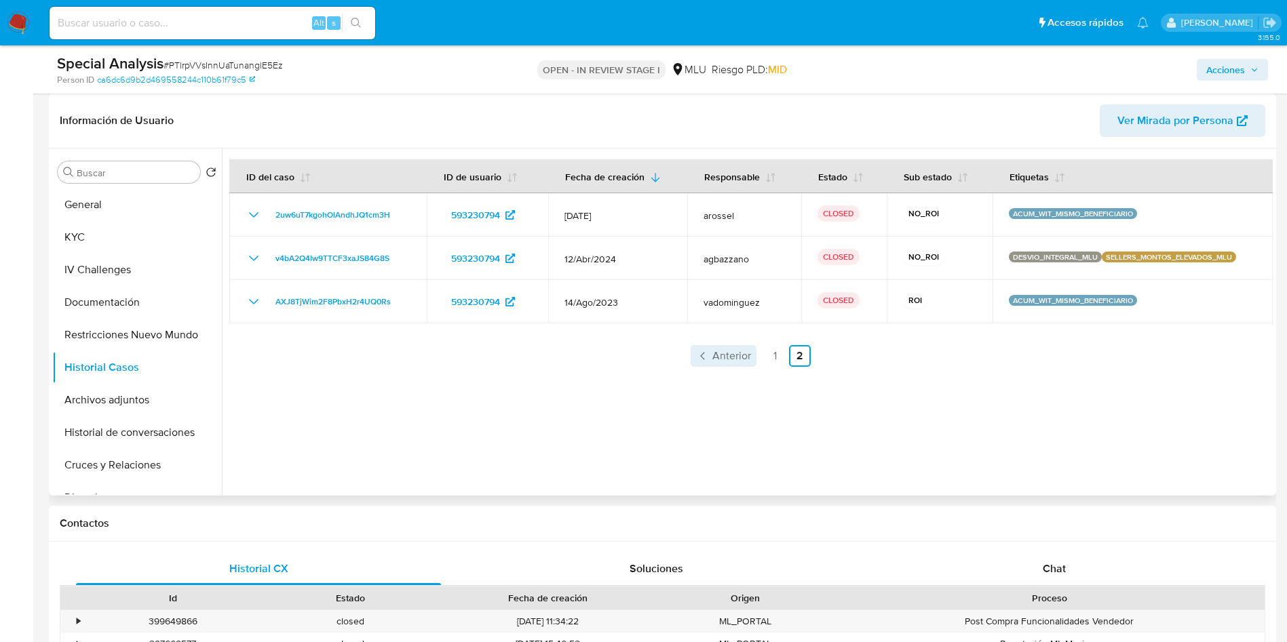
click at [718, 355] on span "Anterior" at bounding box center [731, 356] width 39 height 11
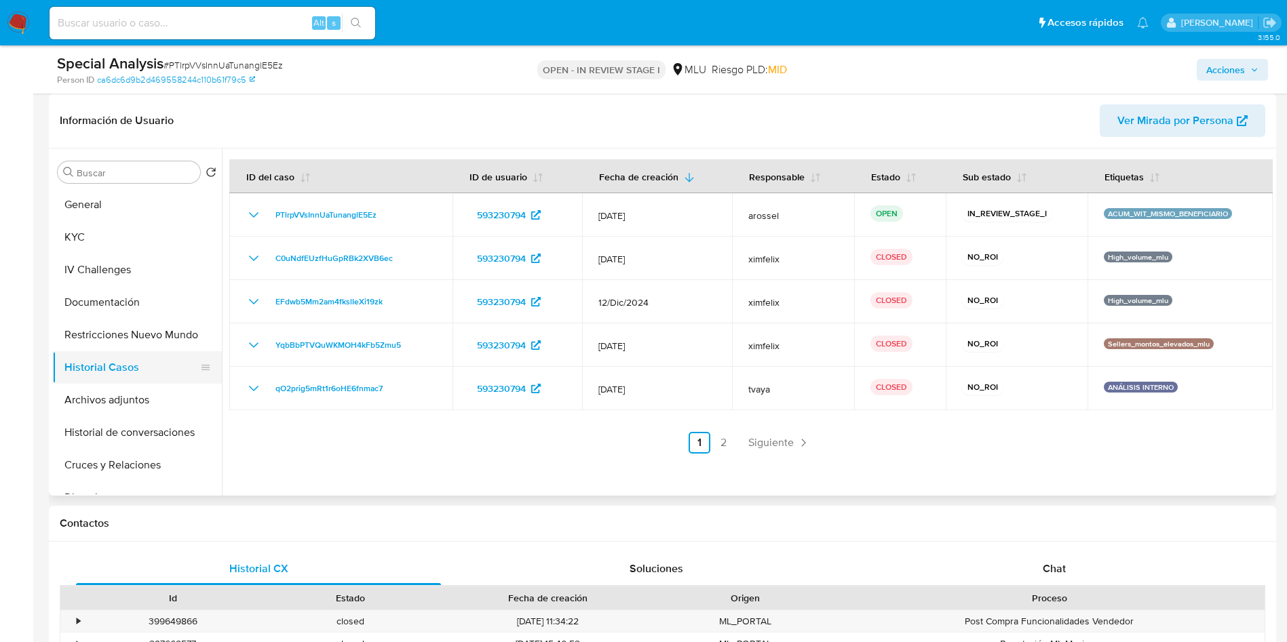
scroll to position [102, 0]
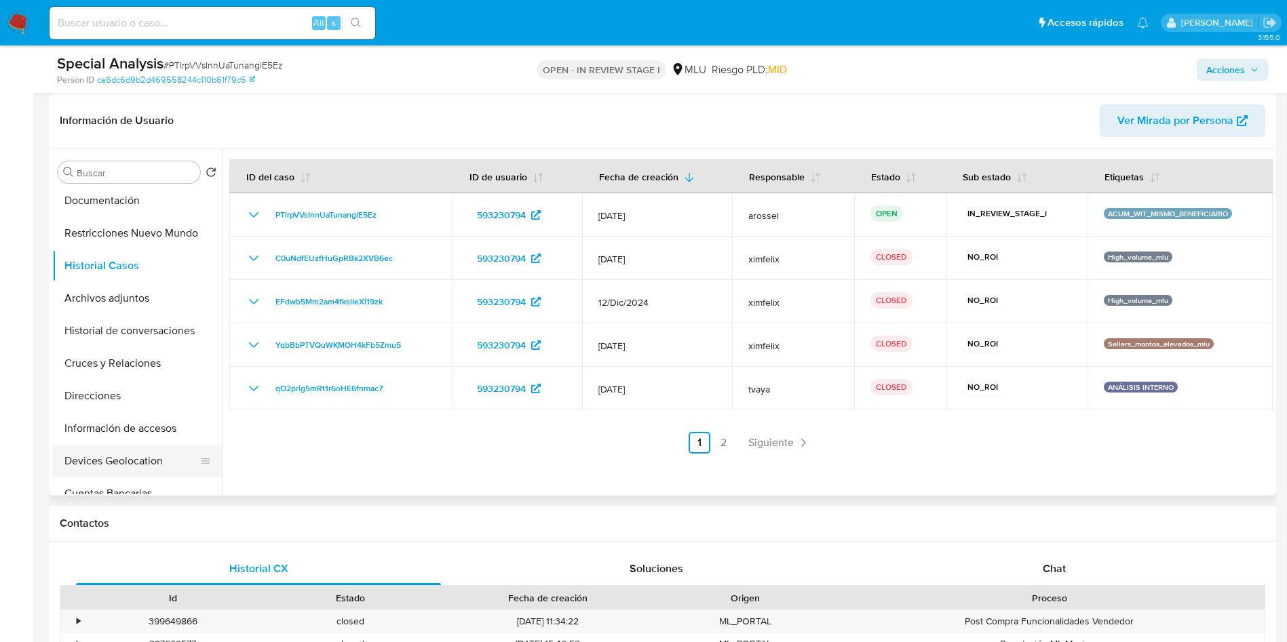
drag, startPoint x: 140, startPoint y: 358, endPoint x: 171, endPoint y: 458, distance: 105.1
click at [139, 357] on button "Cruces y Relaciones" at bounding box center [137, 363] width 170 height 33
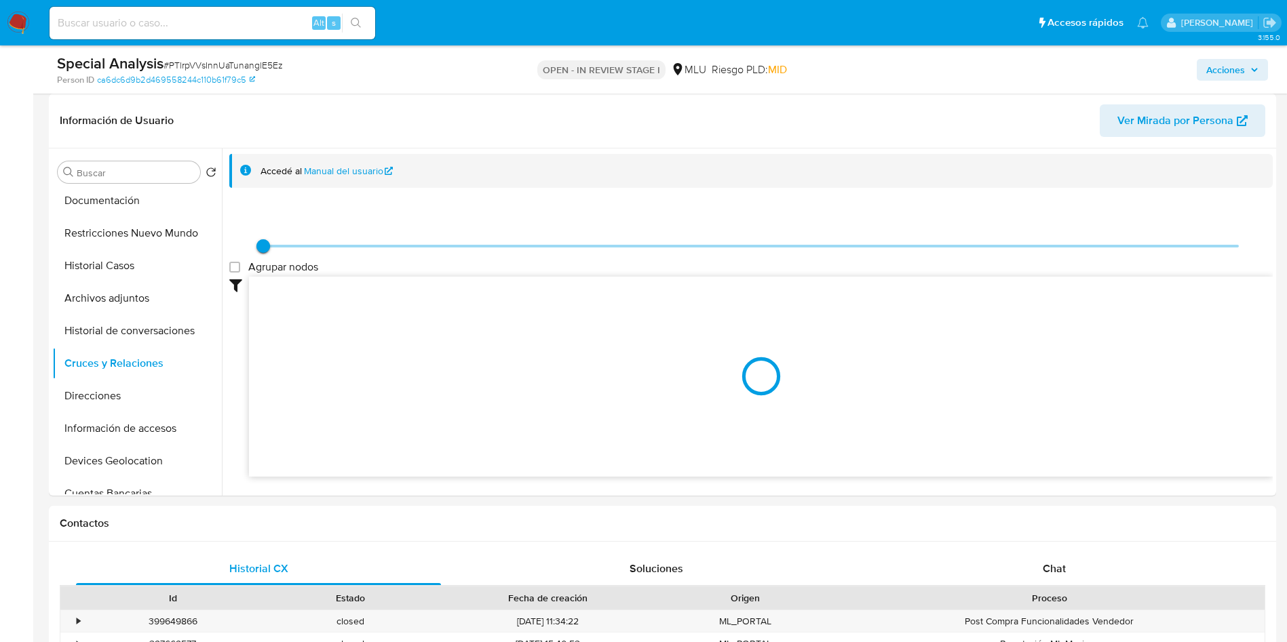
click at [225, 60] on span "# PTlrpVVsInnUaTunanglE5Ez" at bounding box center [222, 65] width 119 height 14
copy span "PTlrpVVsInnUaTunanglE5Ez"
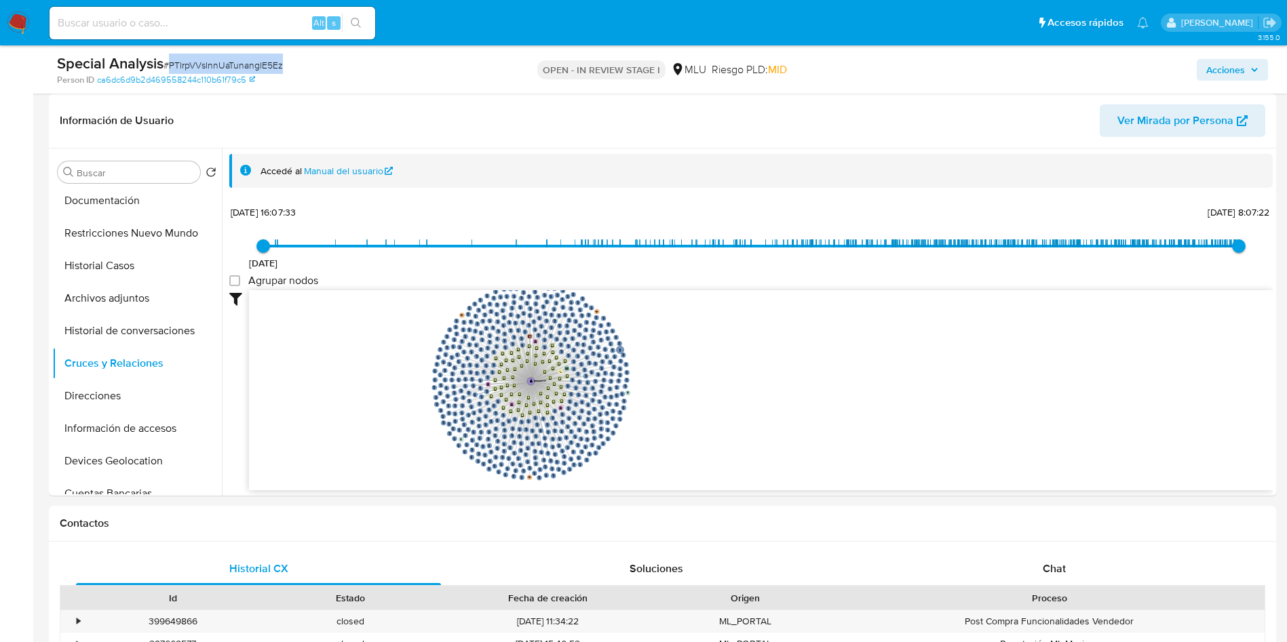
drag, startPoint x: 409, startPoint y: 373, endPoint x: 438, endPoint y: 393, distance: 35.6
click at [438, 393] on icon "phone-a017592eae0b35e083ff19758610395b  user-593230794  593230794 person-ca6d…" at bounding box center [760, 388] width 1023 height 197
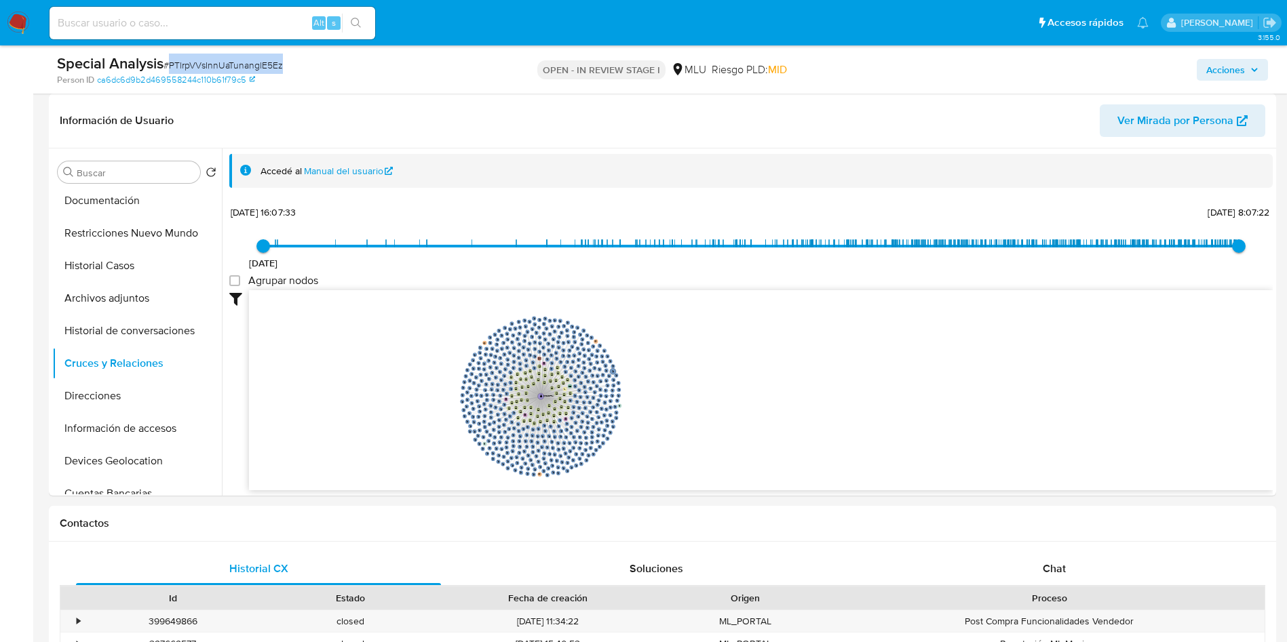
drag, startPoint x: 444, startPoint y: 390, endPoint x: 463, endPoint y: 389, distance: 19.0
click at [463, 389] on icon "phone-a017592eae0b35e083ff19758610395b  user-593230794  593230794 person-ca6d…" at bounding box center [760, 388] width 1023 height 197
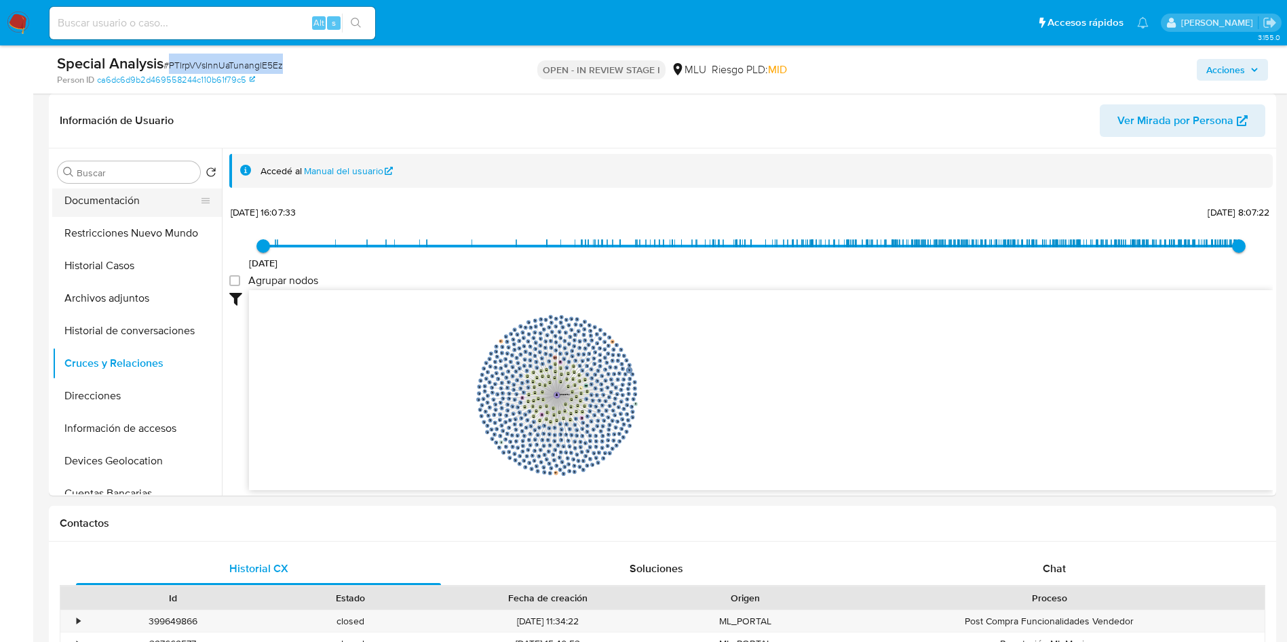
click at [134, 203] on button "Documentación" at bounding box center [131, 200] width 159 height 33
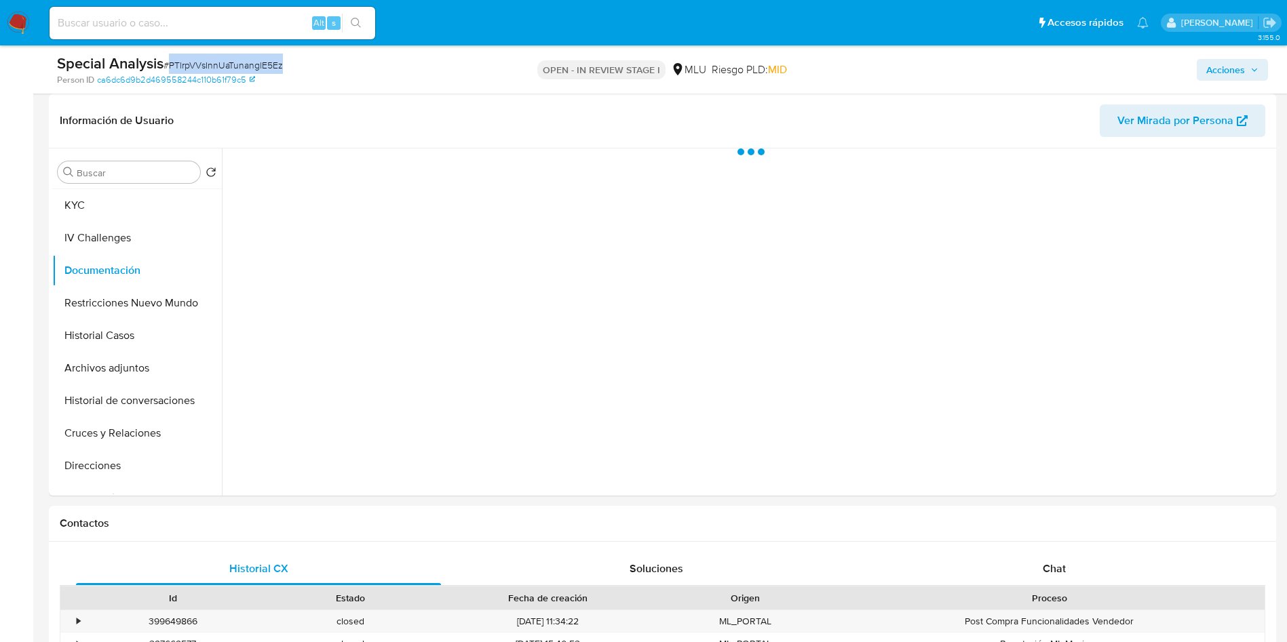
scroll to position [0, 0]
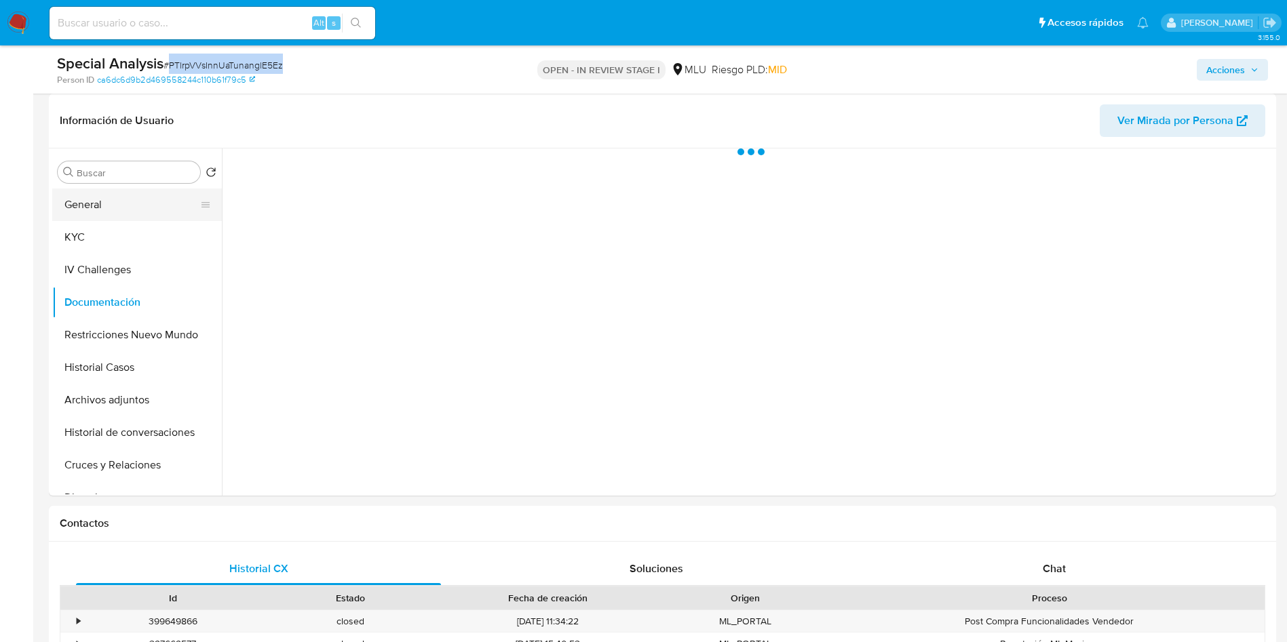
click at [138, 212] on button "General" at bounding box center [131, 205] width 159 height 33
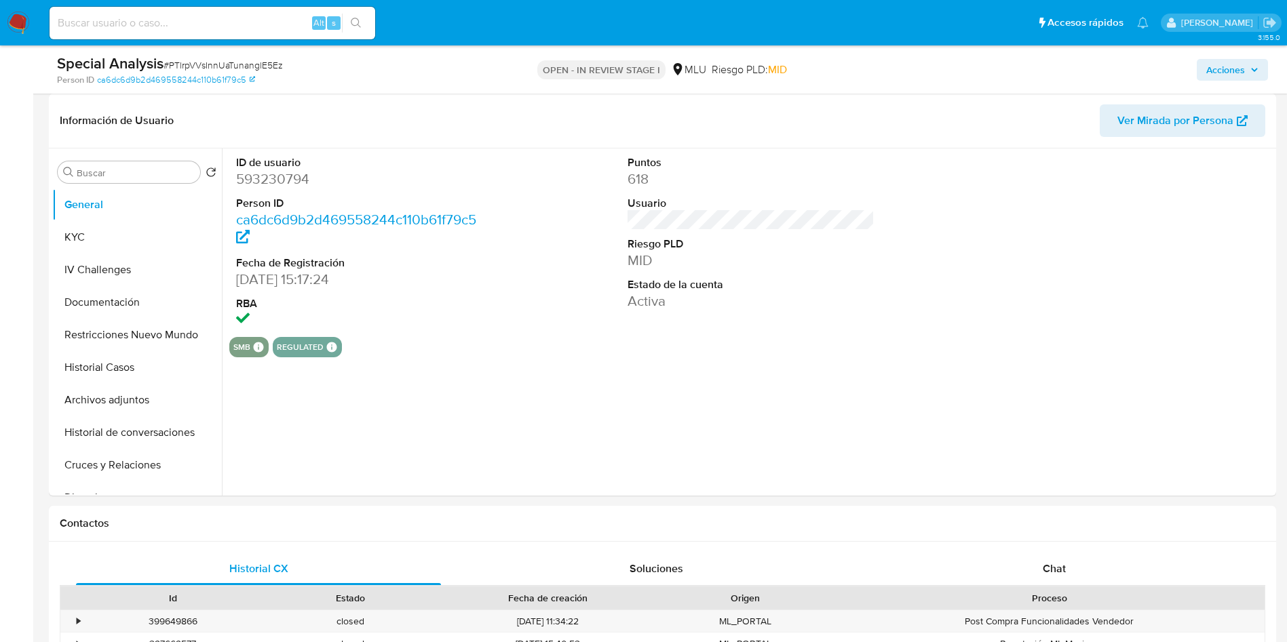
click at [283, 183] on dd "593230794" at bounding box center [360, 179] width 248 height 19
copy dd "593230794"
click at [119, 248] on button "KYC" at bounding box center [131, 237] width 159 height 33
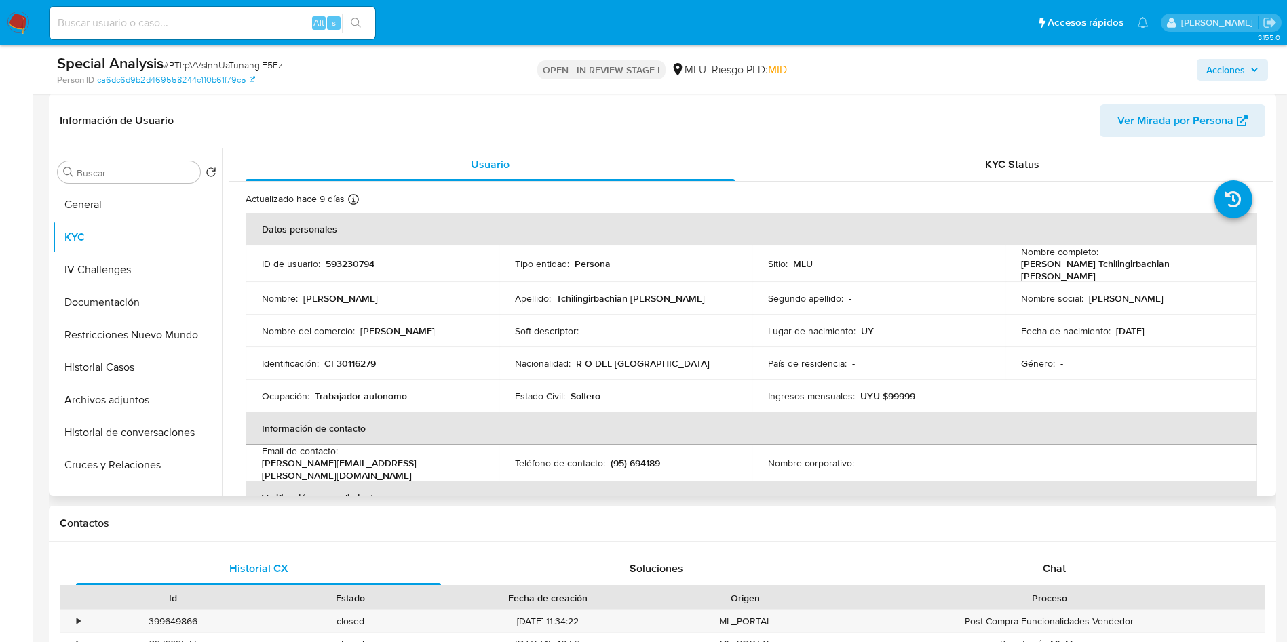
click at [349, 258] on p "593230794" at bounding box center [350, 264] width 49 height 12
copy p "593230794"
click at [651, 460] on p "(95) 694189" at bounding box center [635, 463] width 50 height 12
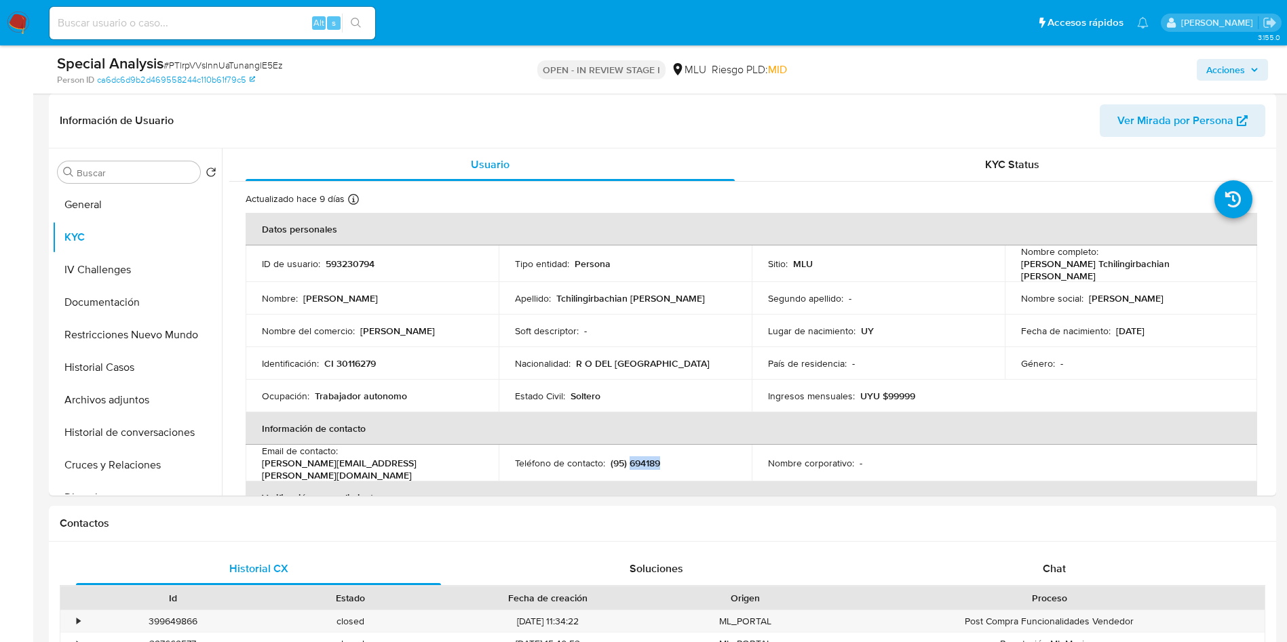
copy p "694189"
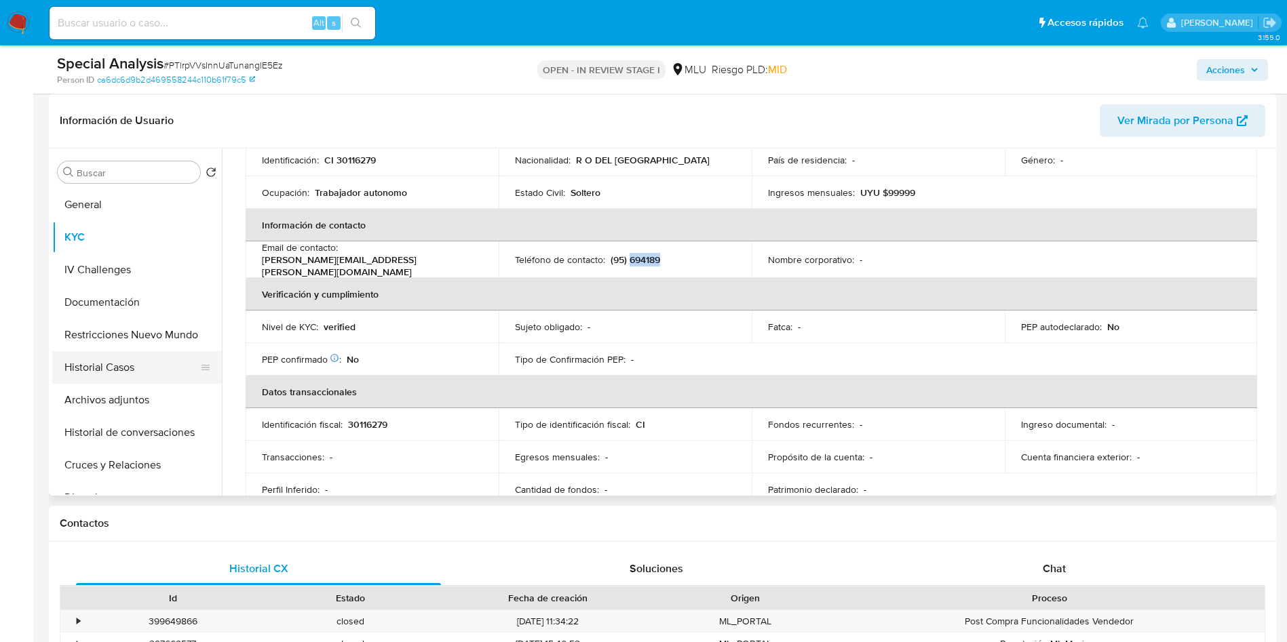
scroll to position [102, 0]
click at [125, 396] on button "Direcciones" at bounding box center [131, 396] width 159 height 33
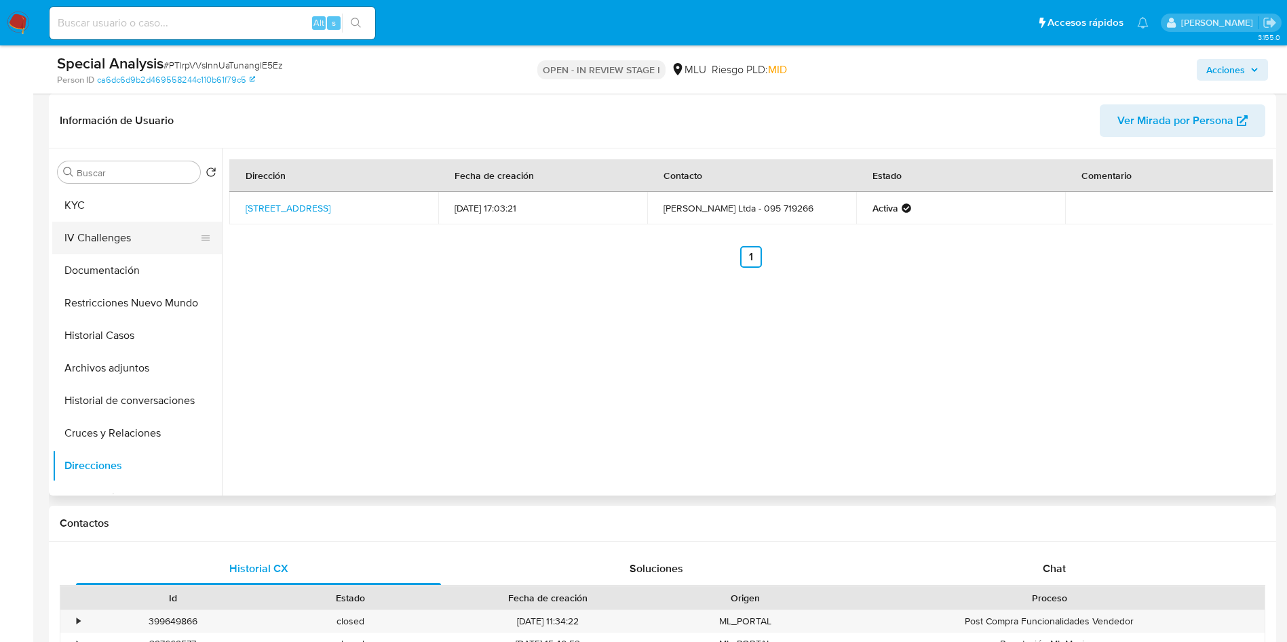
scroll to position [0, 0]
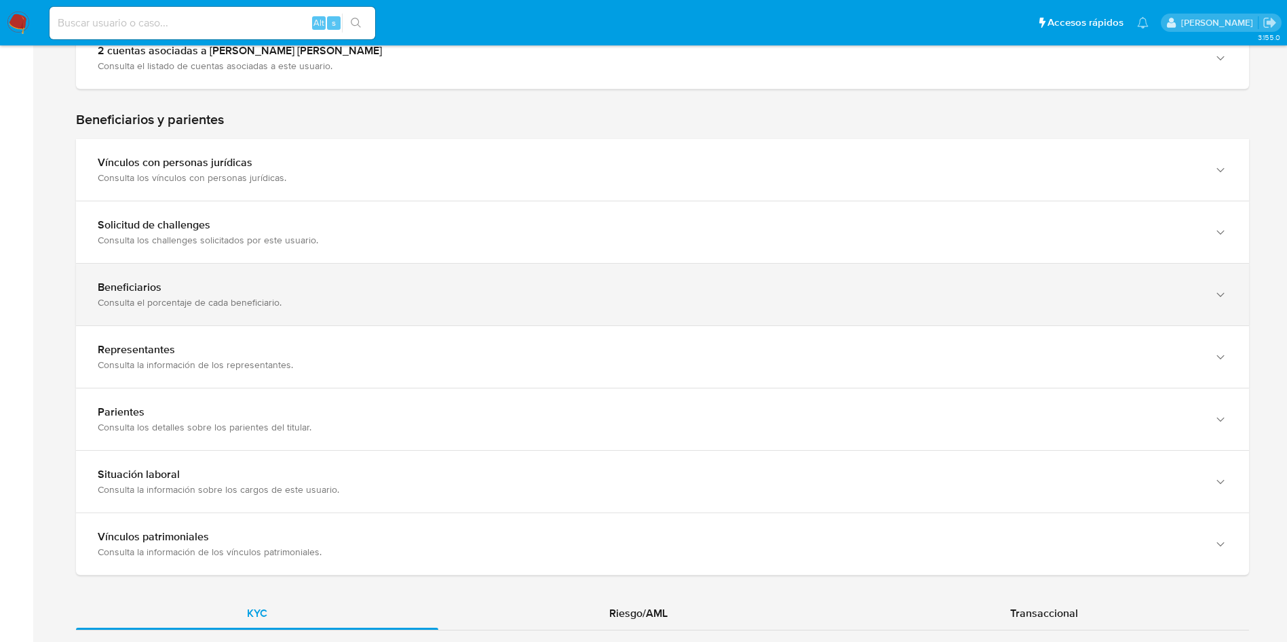
scroll to position [407, 0]
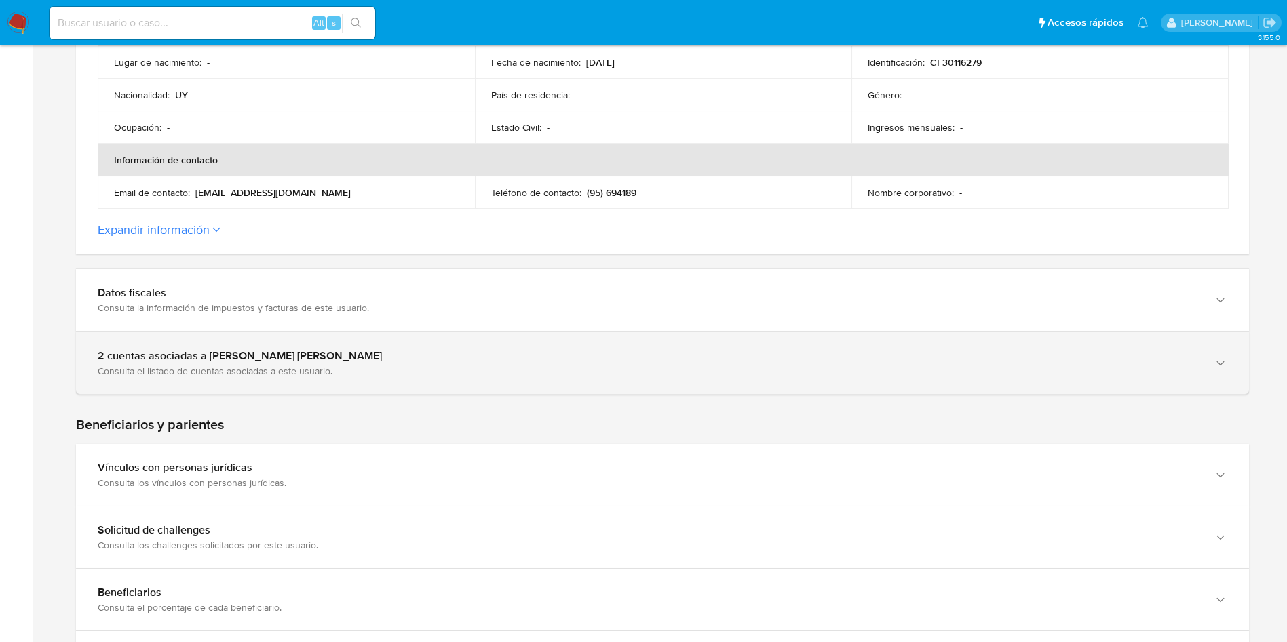
click at [305, 357] on div "2 cuentas asociadas a [PERSON_NAME] [PERSON_NAME]" at bounding box center [649, 356] width 1102 height 14
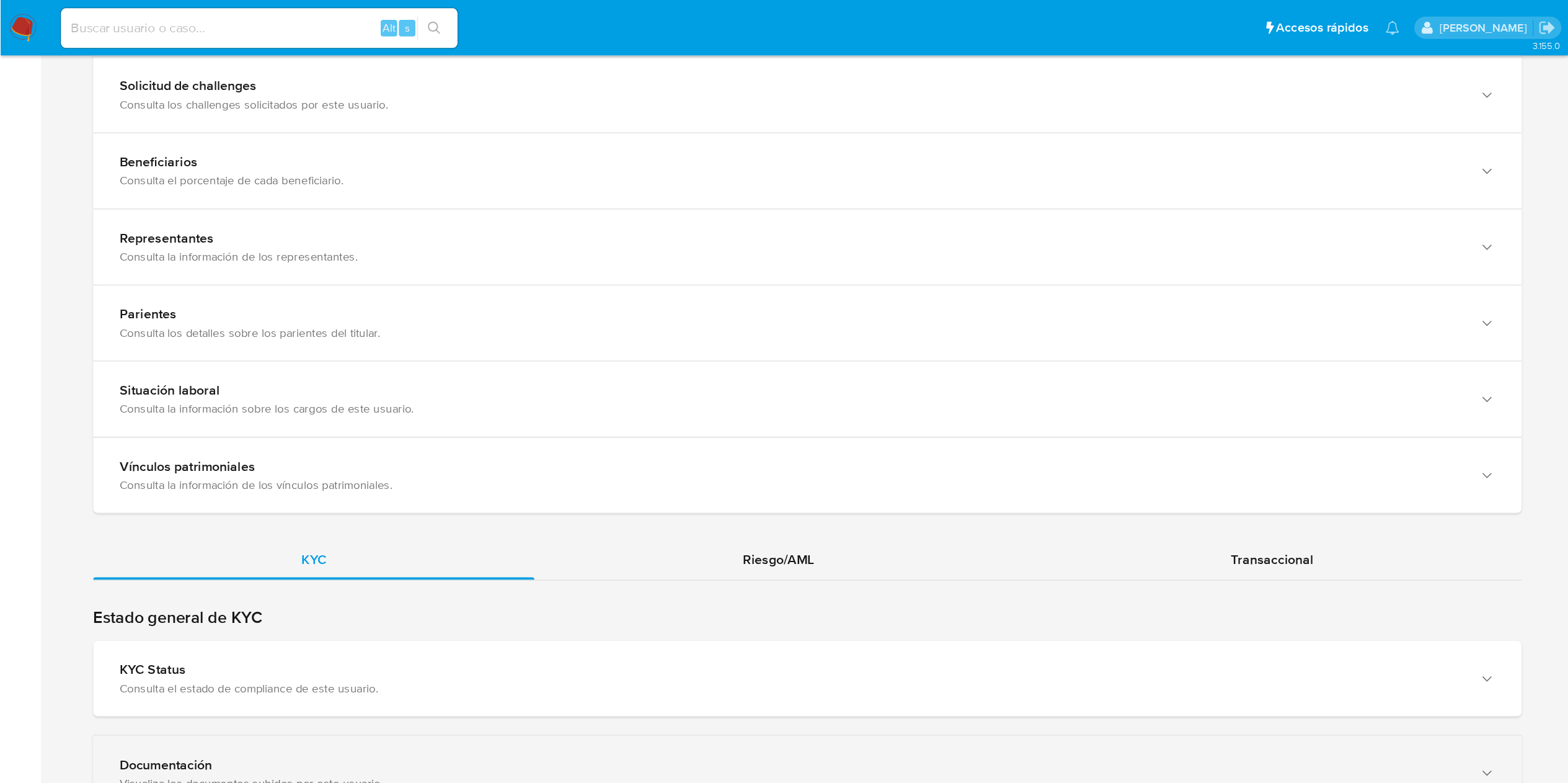
scroll to position [1009, 0]
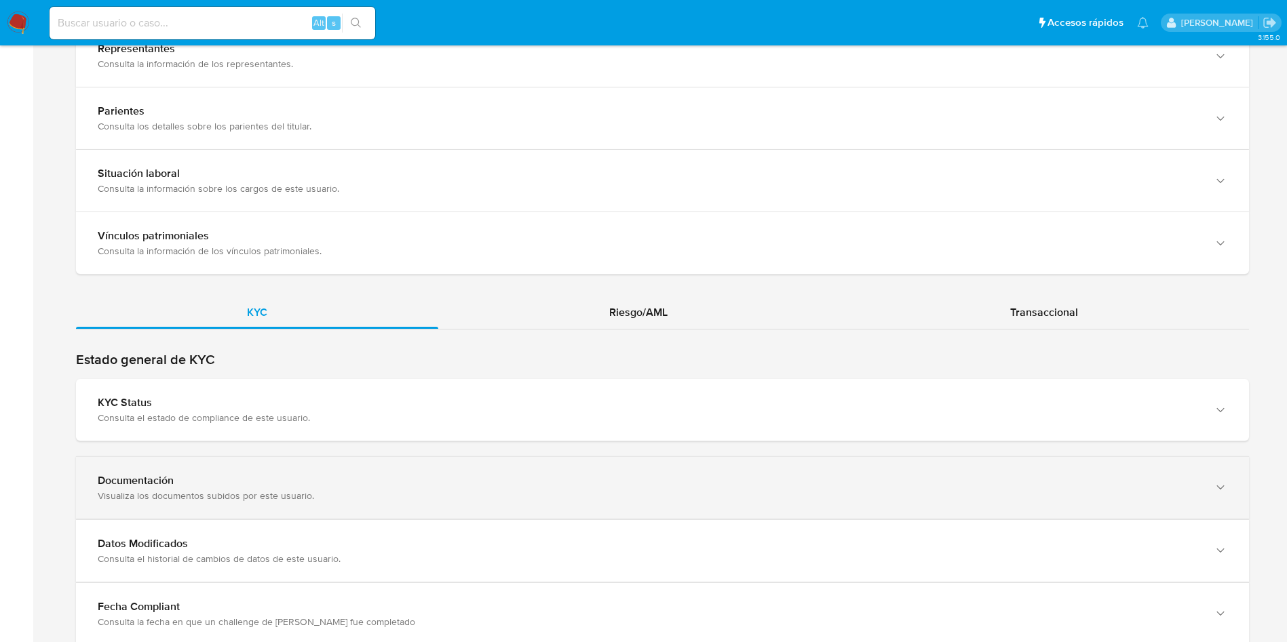
drag, startPoint x: 302, startPoint y: 476, endPoint x: 309, endPoint y: 483, distance: 9.6
click at [302, 476] on div "Documentación" at bounding box center [649, 481] width 1102 height 14
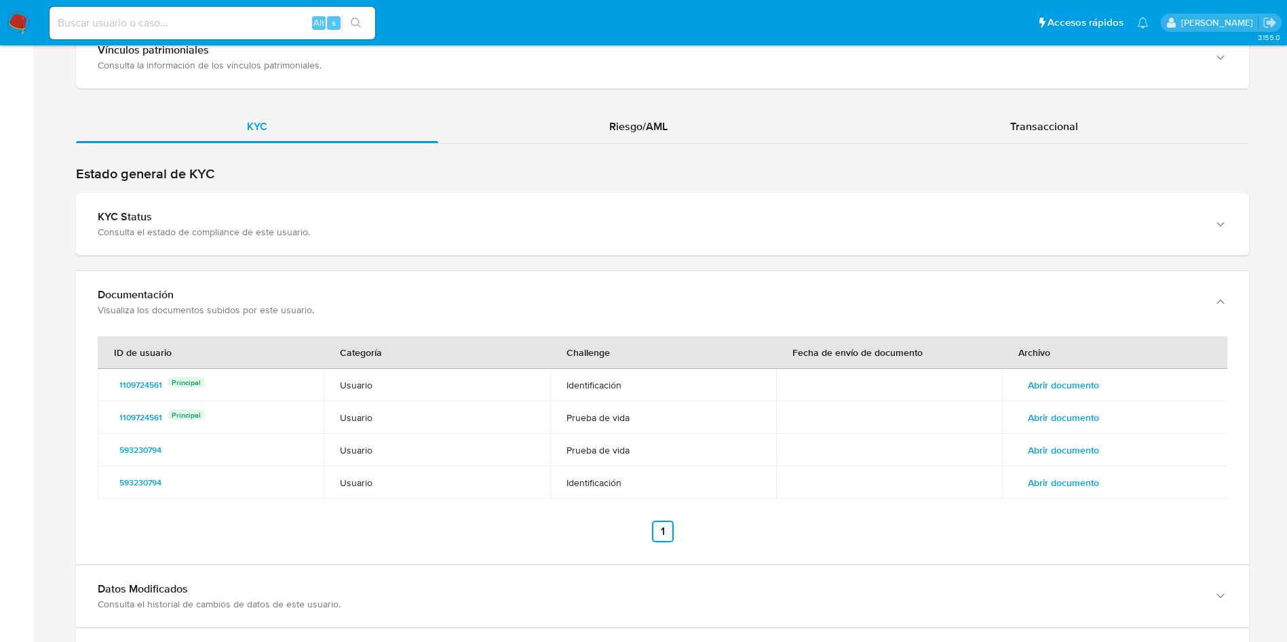
scroll to position [1409, 0]
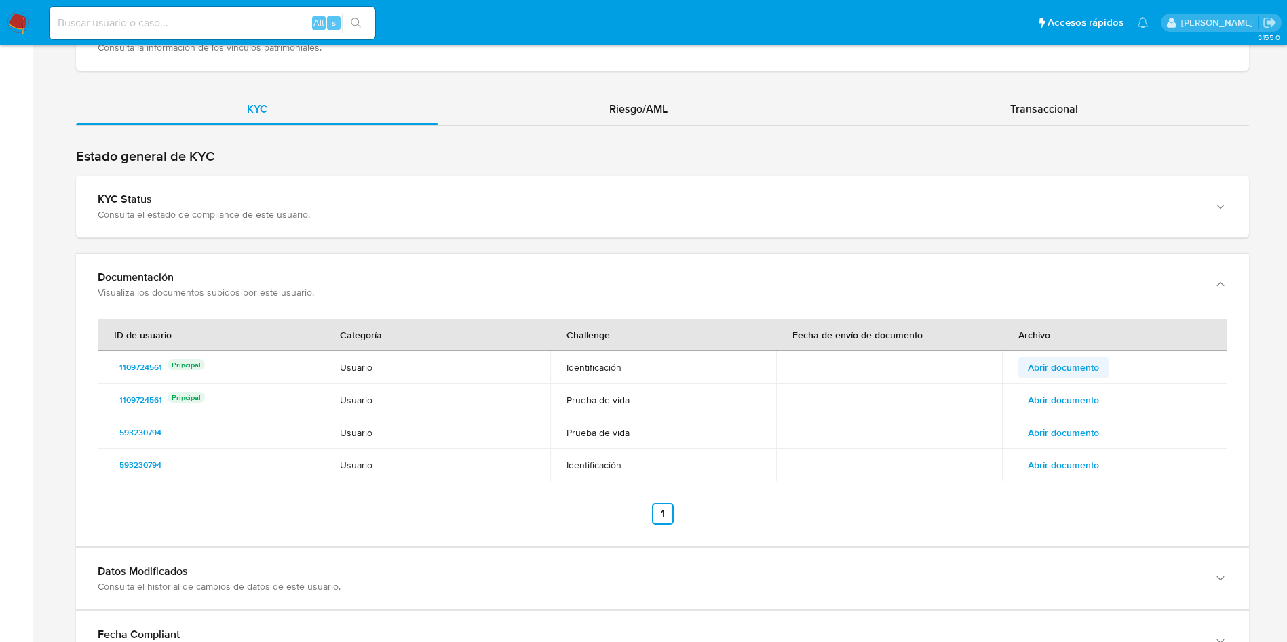
click at [1034, 368] on span "Abrir documento" at bounding box center [1062, 367] width 71 height 19
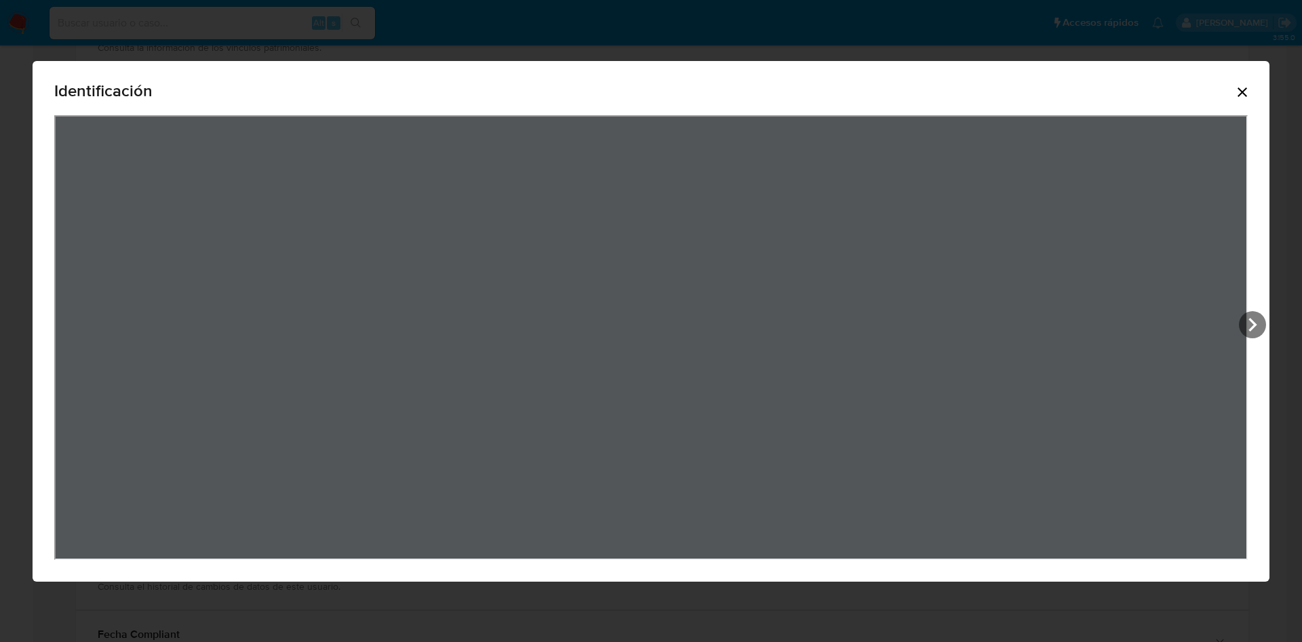
click at [1250, 89] on icon "Cerrar" at bounding box center [1242, 92] width 16 height 16
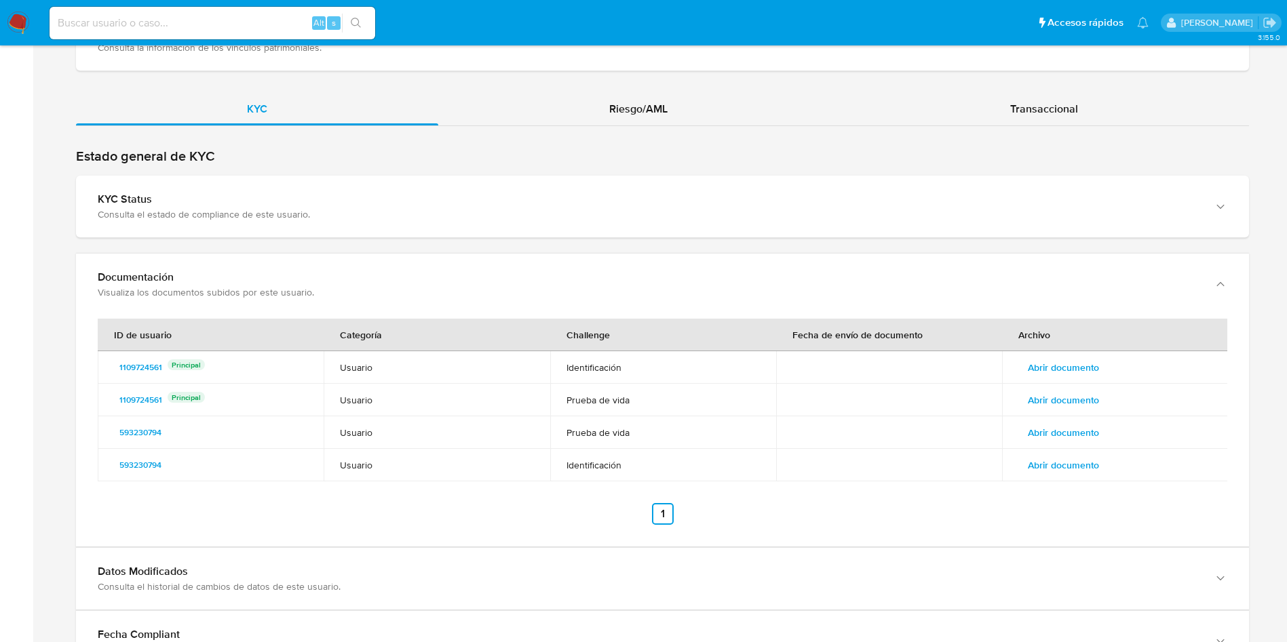
click at [1089, 407] on span "Abrir documento" at bounding box center [1062, 400] width 71 height 19
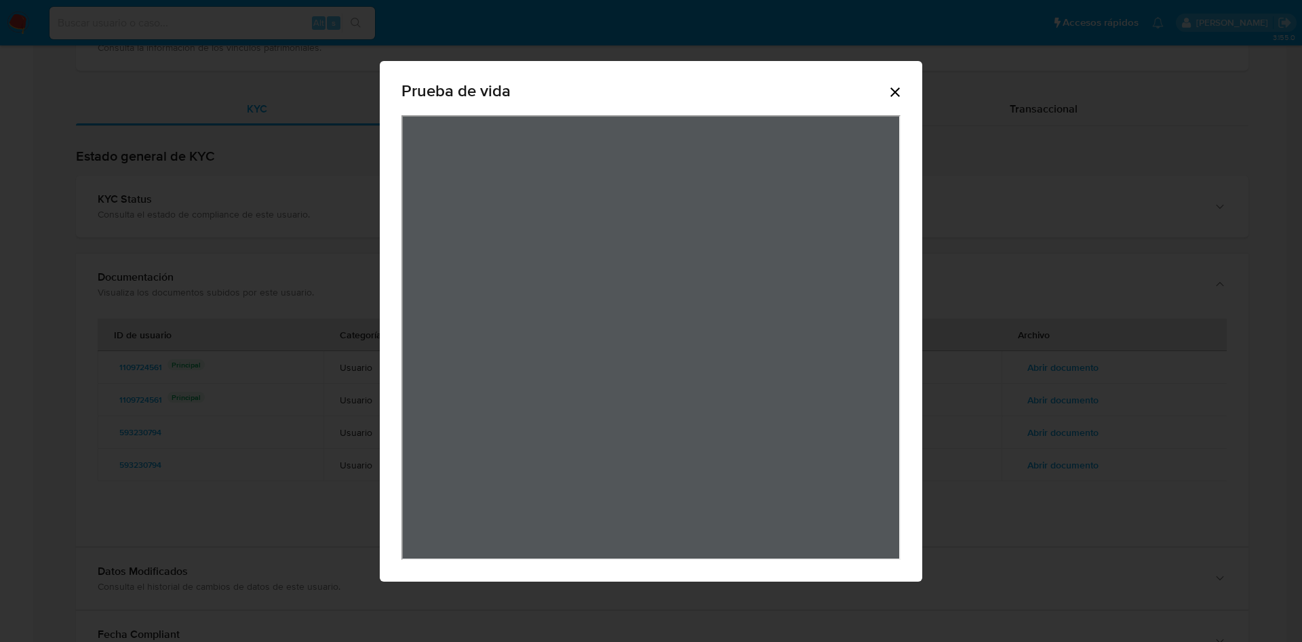
drag, startPoint x: 899, startPoint y: 89, endPoint x: 1024, endPoint y: 371, distance: 308.5
click at [896, 90] on icon "Cerrar" at bounding box center [895, 92] width 16 height 16
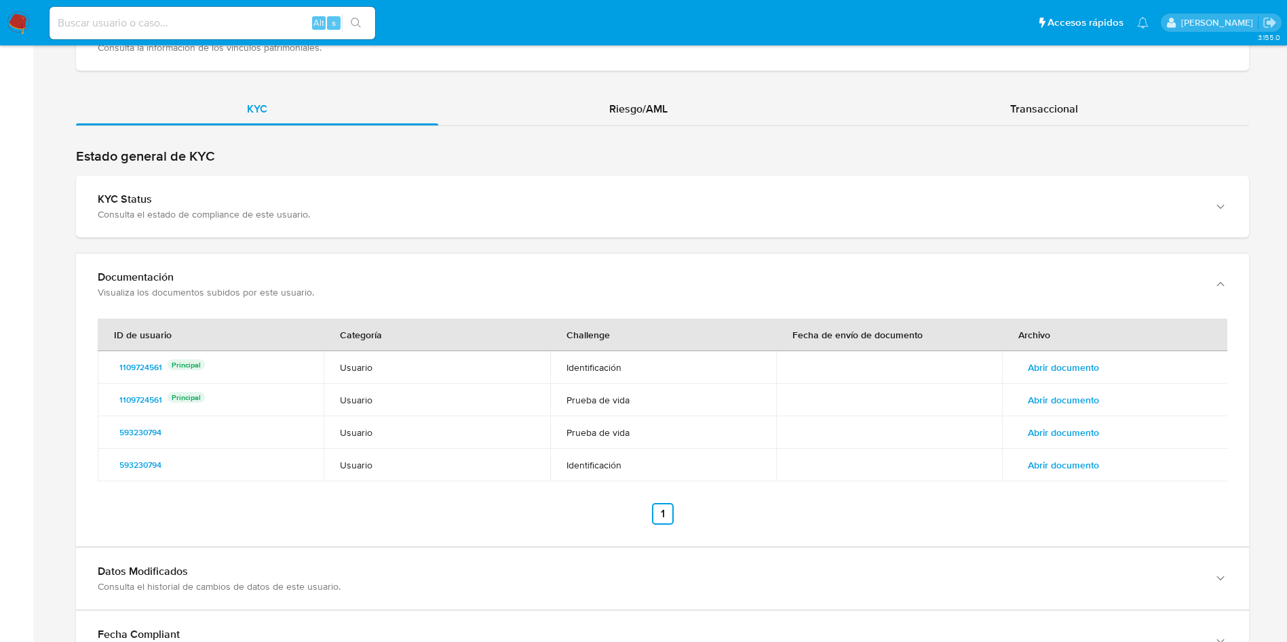
click at [1093, 418] on td "Abrir documento" at bounding box center [1115, 432] width 226 height 33
click at [1073, 429] on span "Abrir documento" at bounding box center [1062, 432] width 71 height 19
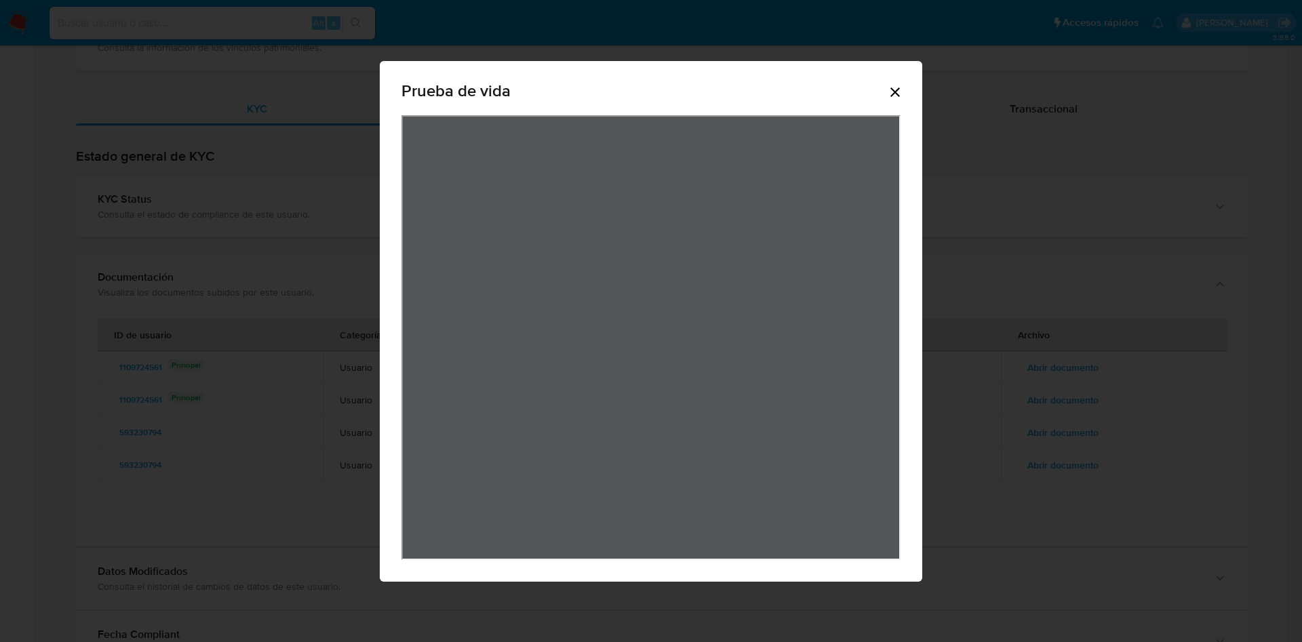
click at [888, 98] on icon "Cerrar" at bounding box center [895, 92] width 16 height 16
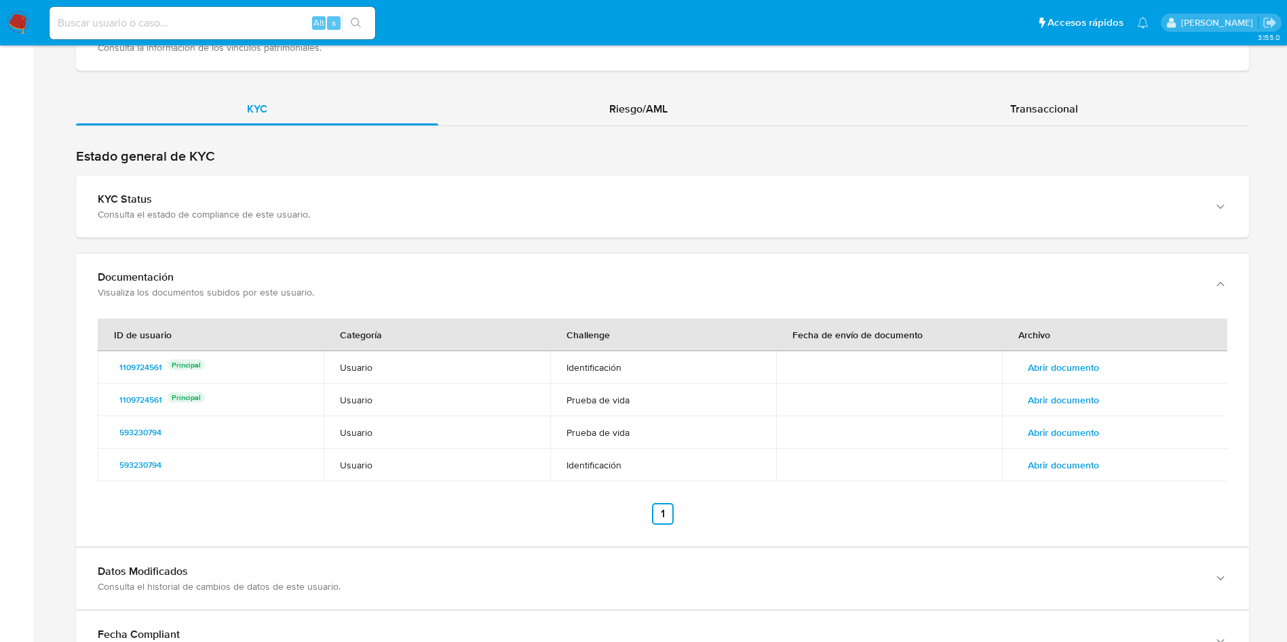
click at [1055, 467] on span "Abrir documento" at bounding box center [1062, 465] width 71 height 19
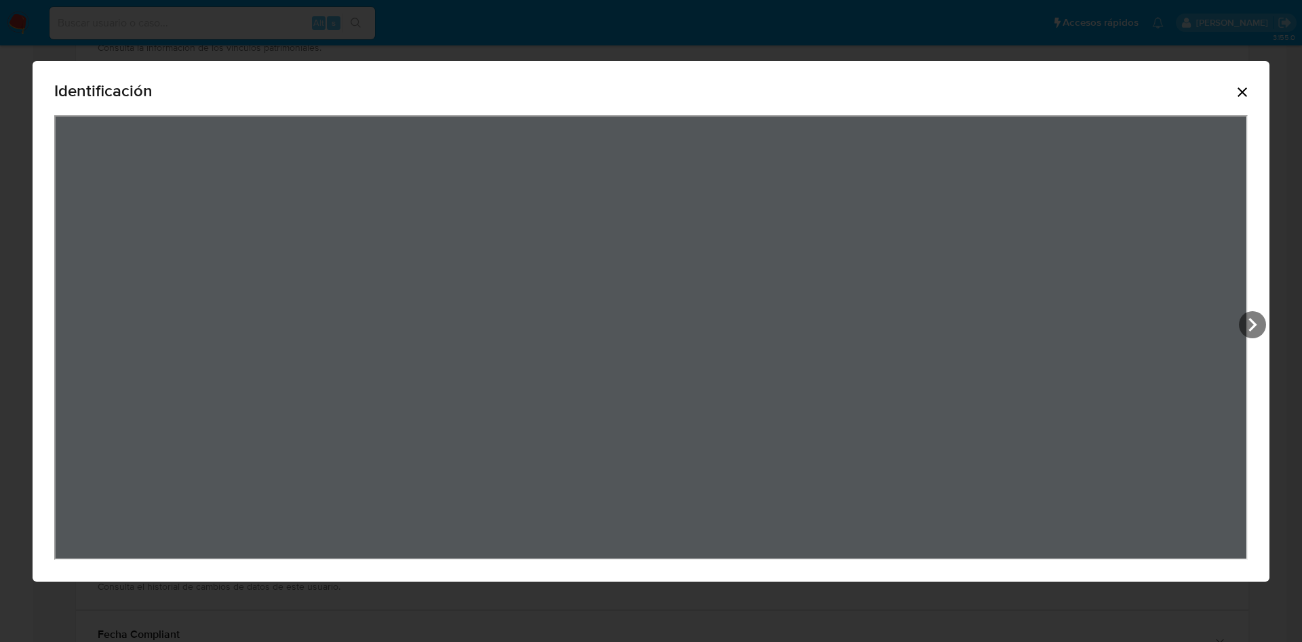
click at [1247, 98] on icon "Cerrar" at bounding box center [1242, 92] width 16 height 16
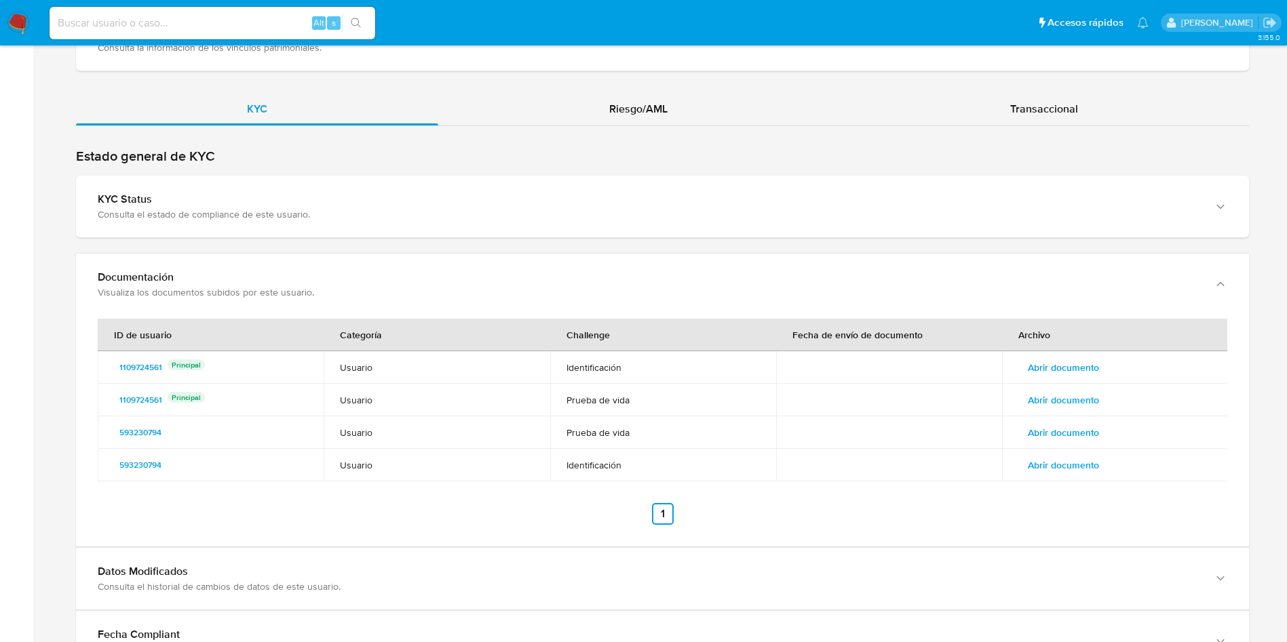
click at [1051, 475] on span "Abrir documento" at bounding box center [1062, 465] width 71 height 19
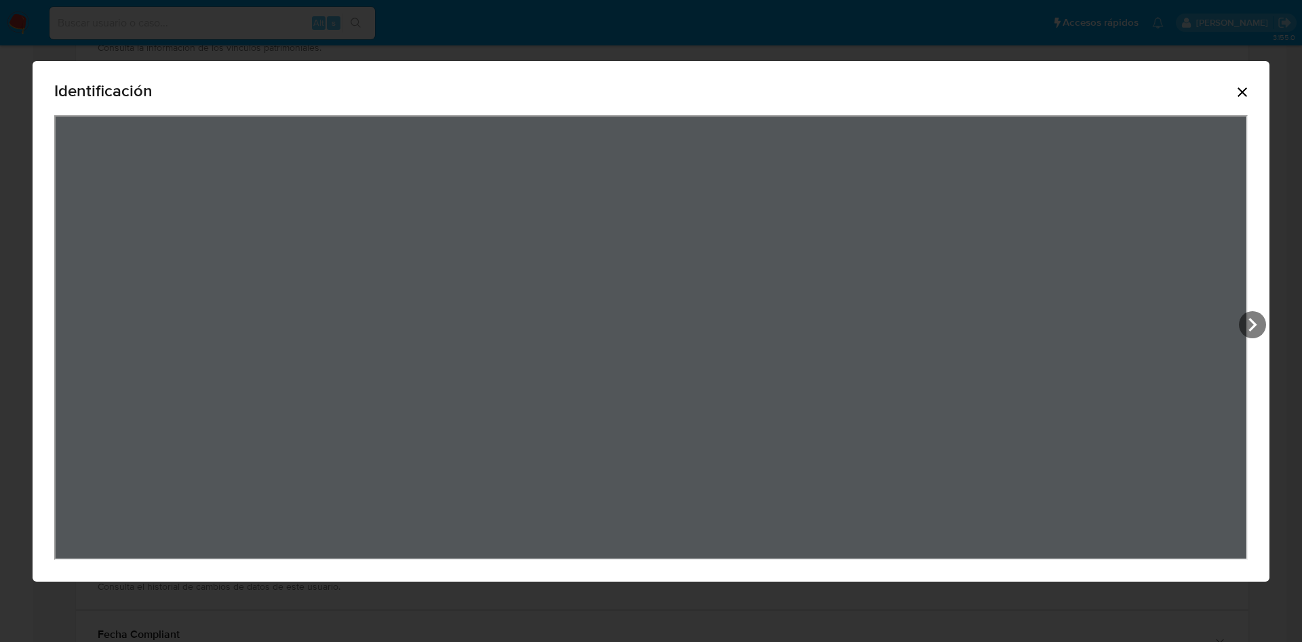
drag, startPoint x: 1245, startPoint y: 81, endPoint x: 1213, endPoint y: 112, distance: 44.6
click at [1244, 82] on div "Identificación" at bounding box center [651, 93] width 1194 height 43
click at [1247, 94] on icon "Cerrar" at bounding box center [1242, 92] width 16 height 16
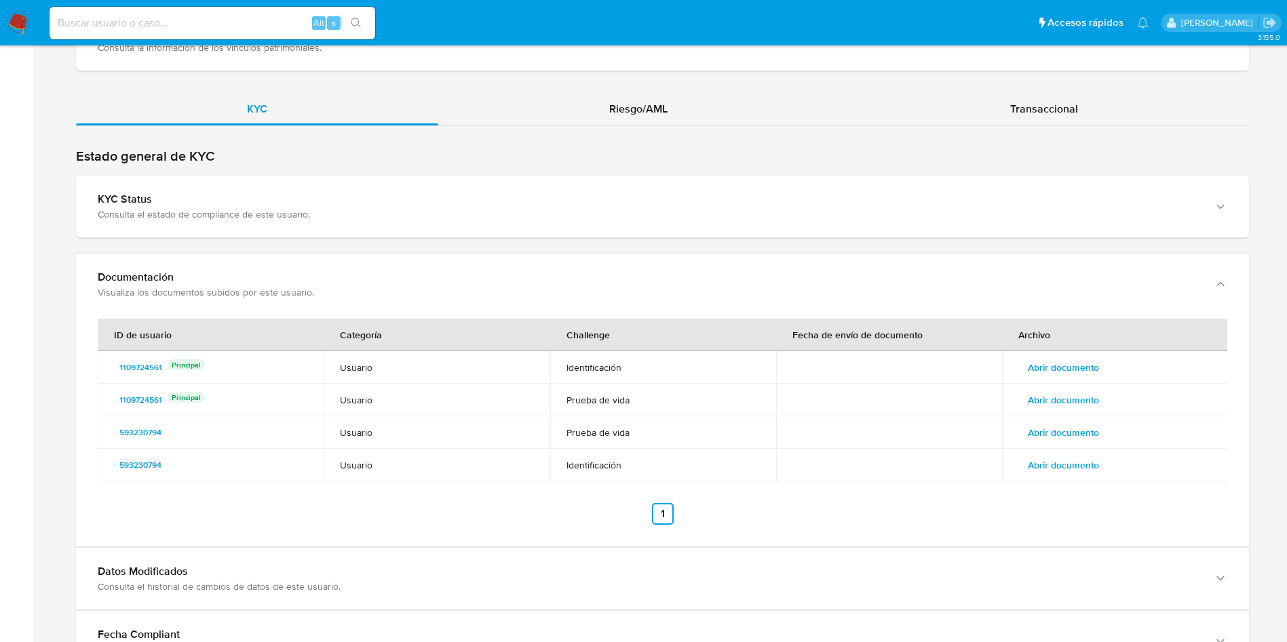
click at [1081, 353] on td "Abrir documento" at bounding box center [1115, 367] width 226 height 33
click at [1090, 370] on span "Abrir documento" at bounding box center [1062, 367] width 71 height 19
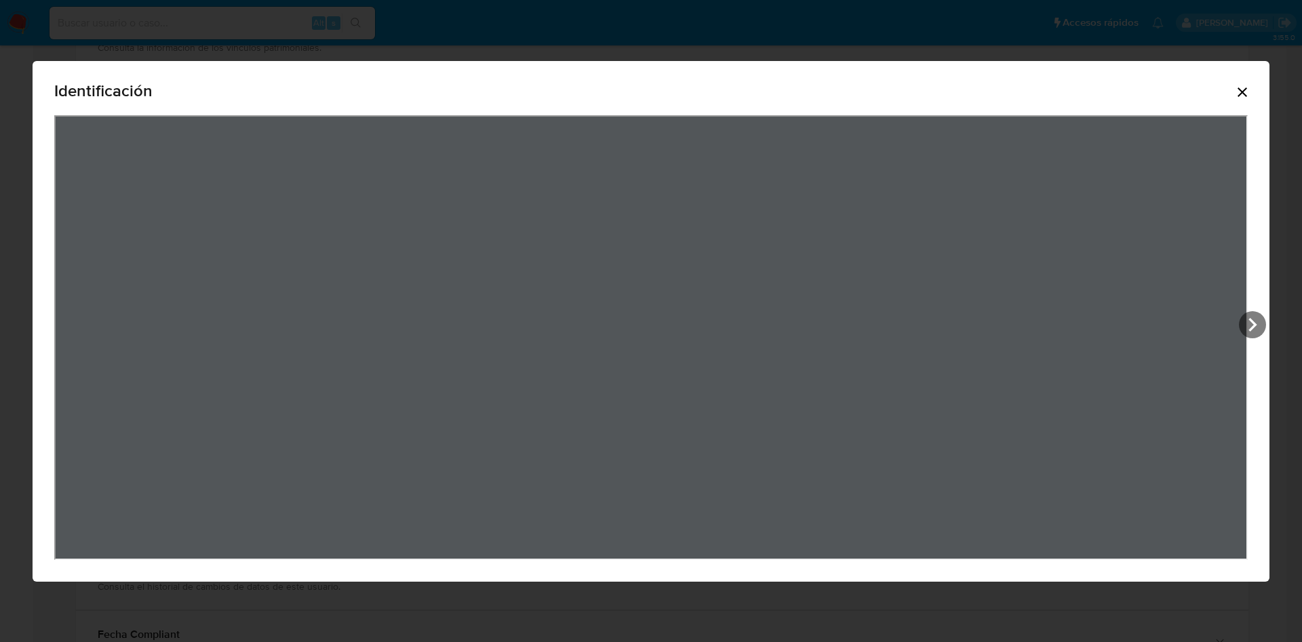
click at [1246, 82] on div "Identificación" at bounding box center [651, 93] width 1194 height 43
click at [1237, 90] on icon "Cerrar" at bounding box center [1242, 92] width 16 height 16
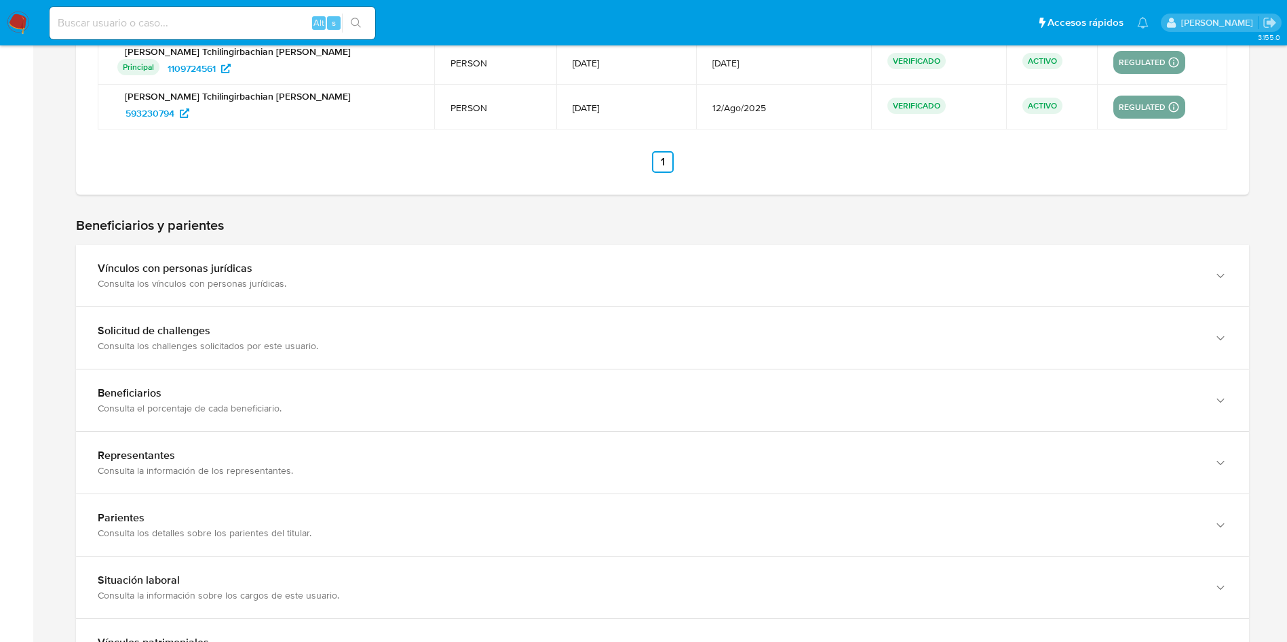
scroll to position [290, 0]
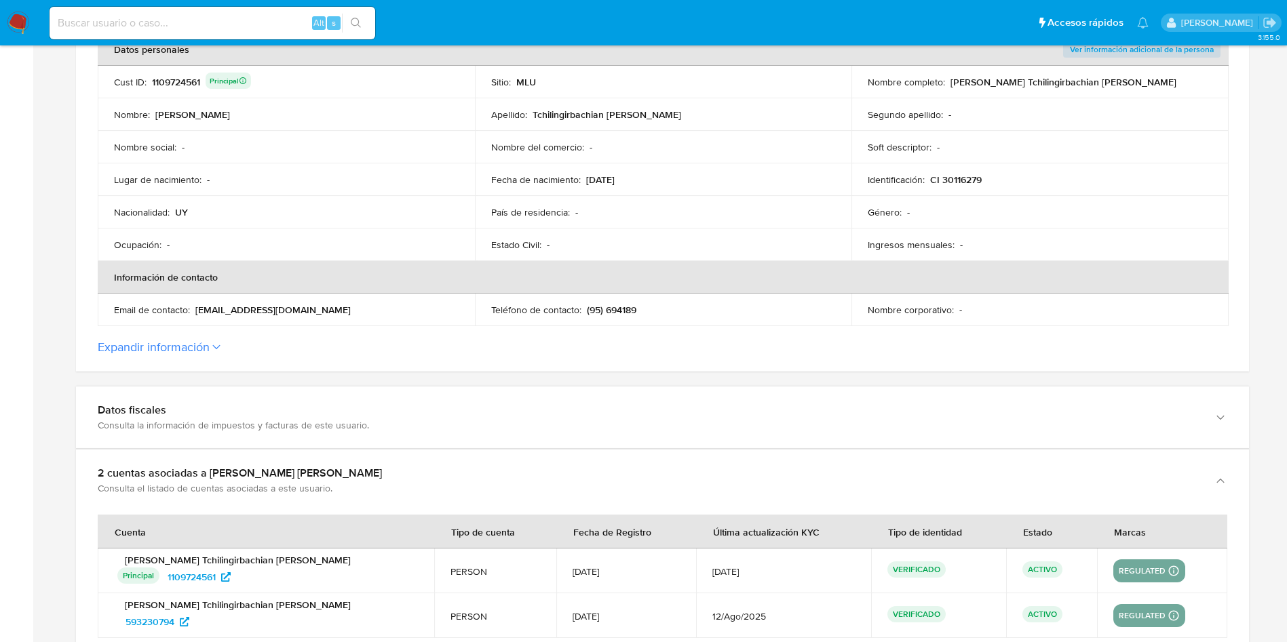
drag, startPoint x: 283, startPoint y: 313, endPoint x: 193, endPoint y: 312, distance: 90.9
click at [193, 312] on div "Email de contacto : [EMAIL_ADDRESS][DOMAIN_NAME]" at bounding box center [286, 310] width 345 height 12
click at [258, 24] on input at bounding box center [213, 23] width 326 height 18
paste input "105044191"
type input "105044191"
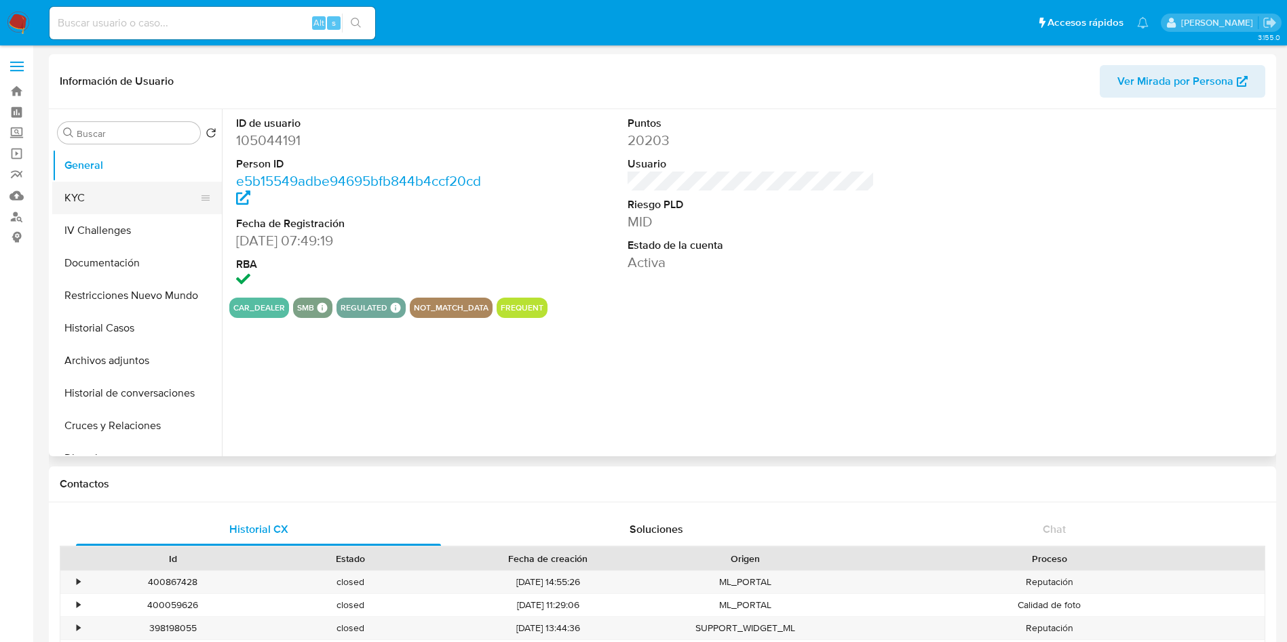
click at [100, 192] on button "KYC" at bounding box center [131, 198] width 159 height 33
select select "10"
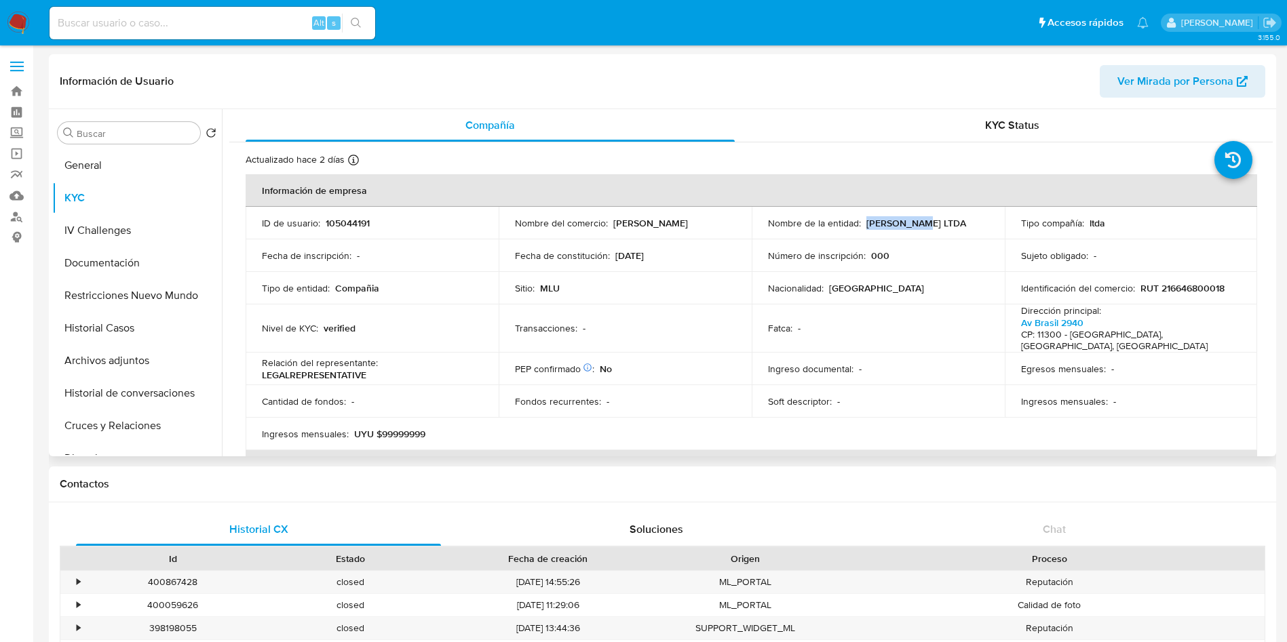
drag, startPoint x: 863, startPoint y: 226, endPoint x: 943, endPoint y: 226, distance: 80.0
click at [943, 226] on div "Nombre de la entidad : [PERSON_NAME] LTDA" at bounding box center [878, 223] width 220 height 12
copy p "[PERSON_NAME] LTDA"
click at [1213, 288] on p "RUT 216646800018" at bounding box center [1182, 288] width 84 height 12
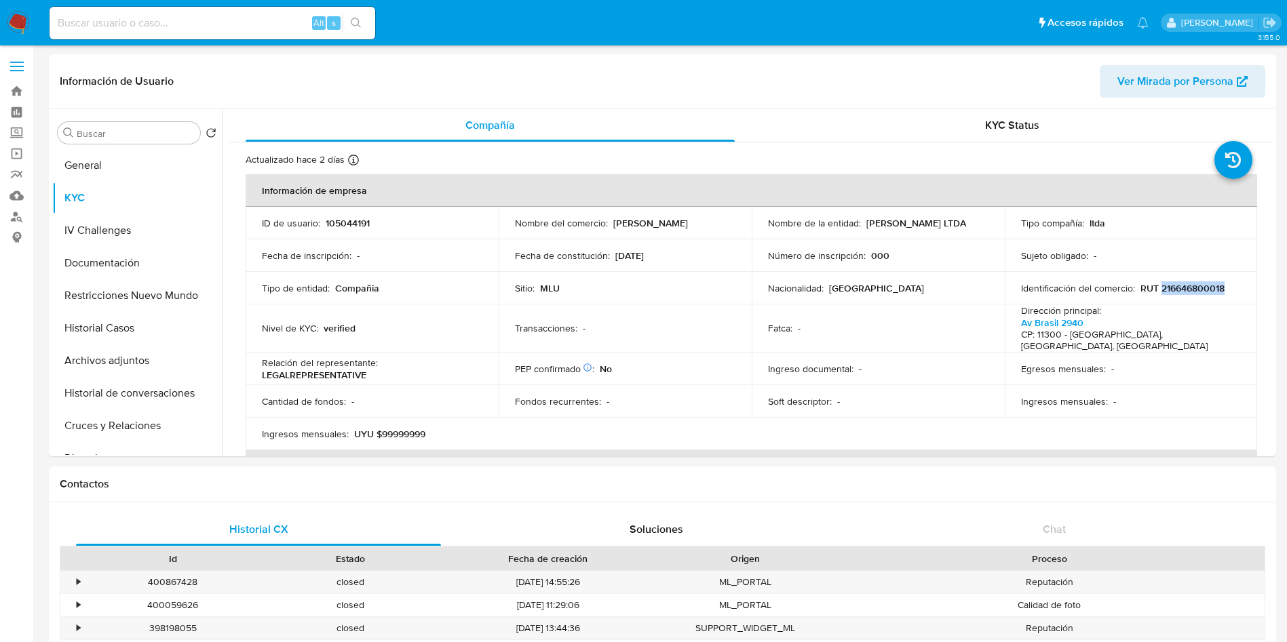
copy p "216646800018"
